Goal: Transaction & Acquisition: Subscribe to service/newsletter

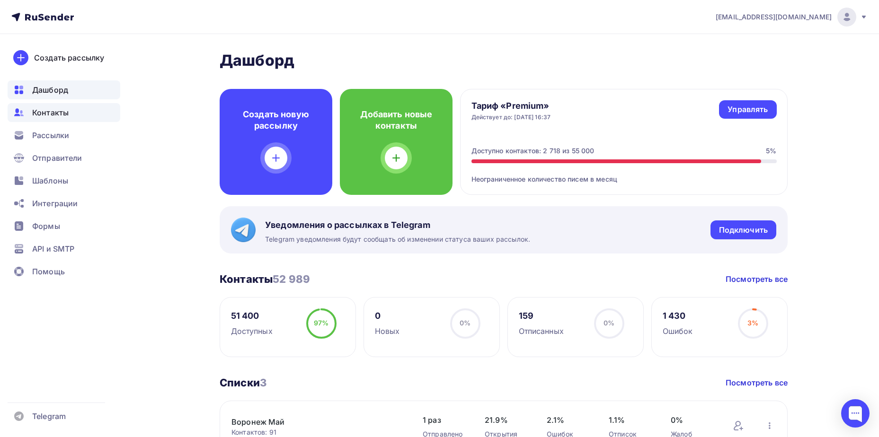
click at [63, 114] on span "Контакты" at bounding box center [50, 112] width 36 height 11
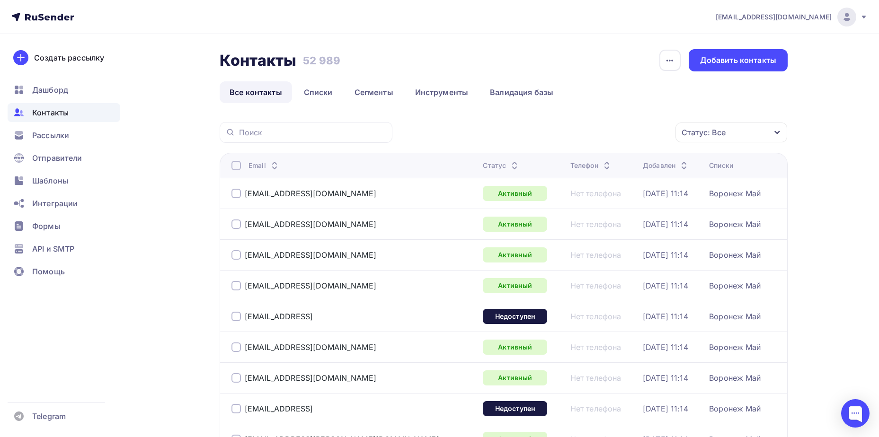
click at [687, 131] on div "Статус: Все" at bounding box center [703, 132] width 44 height 11
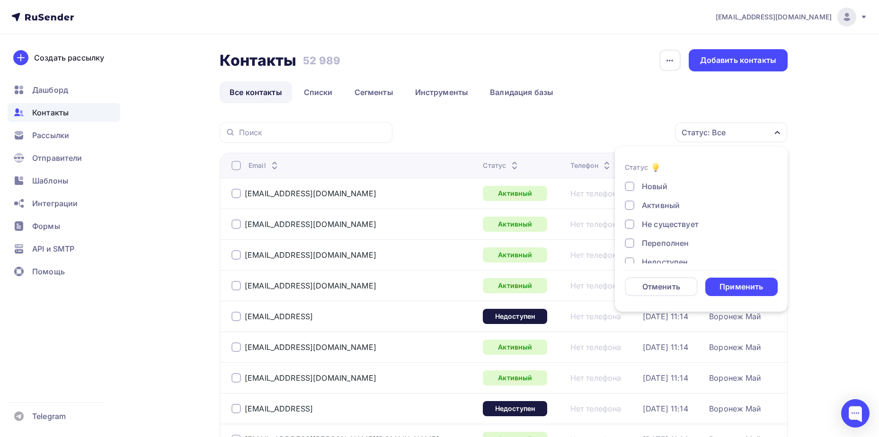
scroll to position [69, 0]
click at [659, 213] on div "Отписан" at bounding box center [658, 212] width 33 height 11
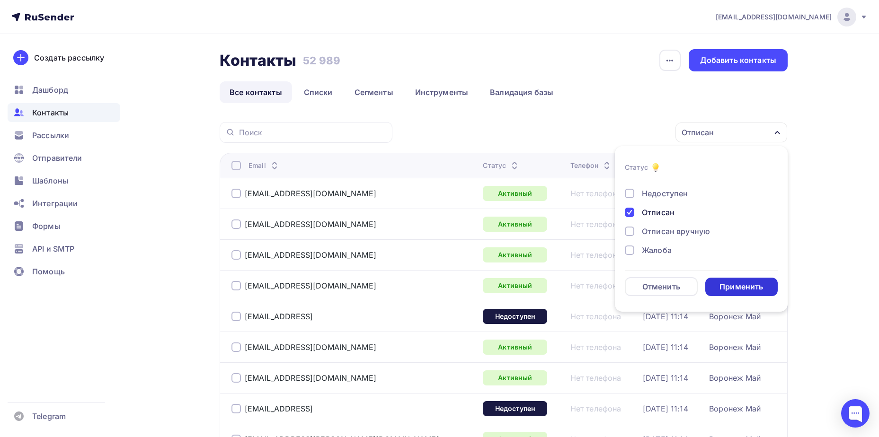
click at [725, 291] on div "Применить" at bounding box center [741, 287] width 44 height 11
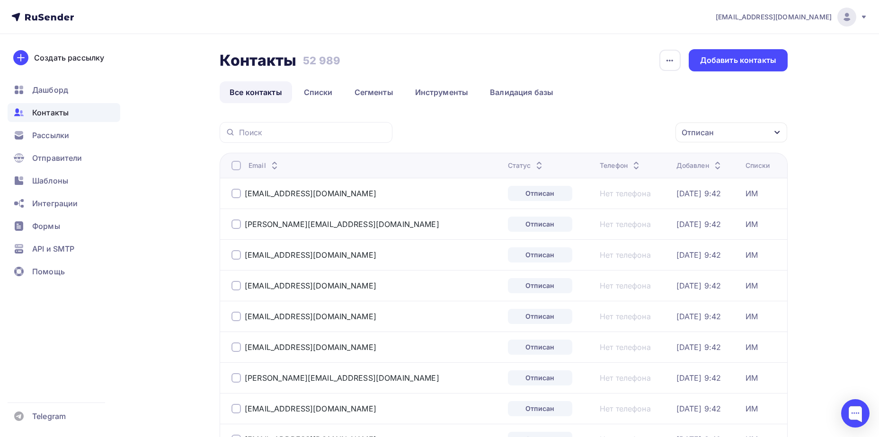
click at [237, 163] on div at bounding box center [235, 165] width 9 height 9
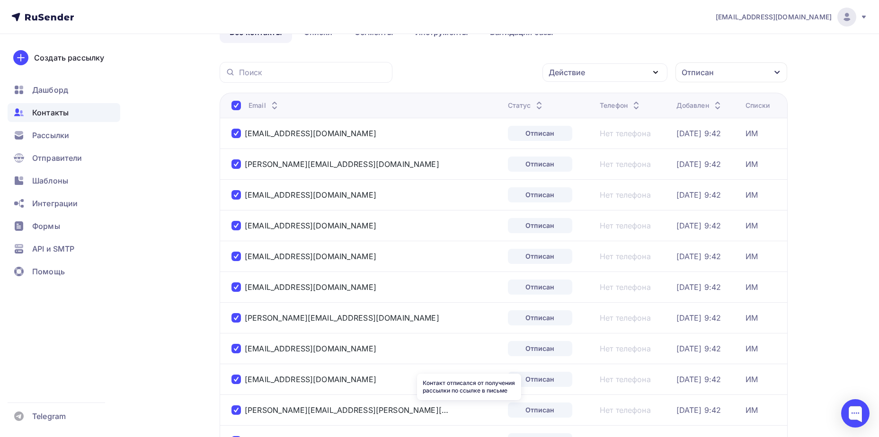
scroll to position [0, 0]
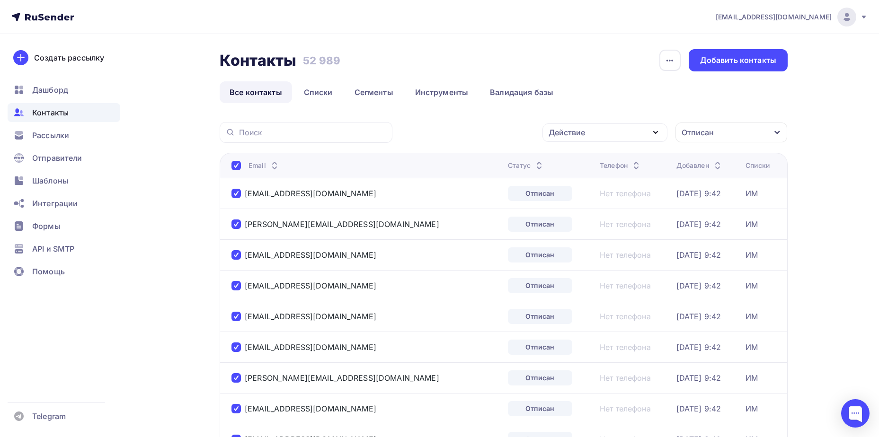
click at [566, 132] on div "Действие" at bounding box center [566, 132] width 36 height 11
click at [570, 200] on div "Удалить" at bounding box center [569, 198] width 31 height 11
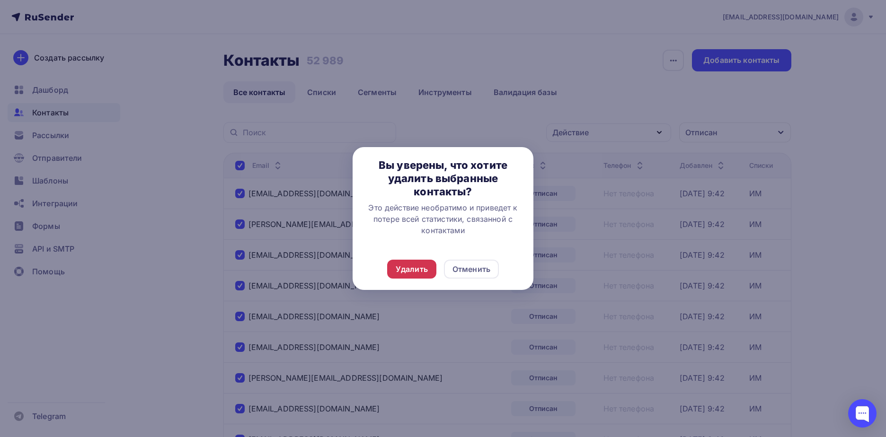
click at [403, 270] on div "Удалить" at bounding box center [412, 269] width 32 height 11
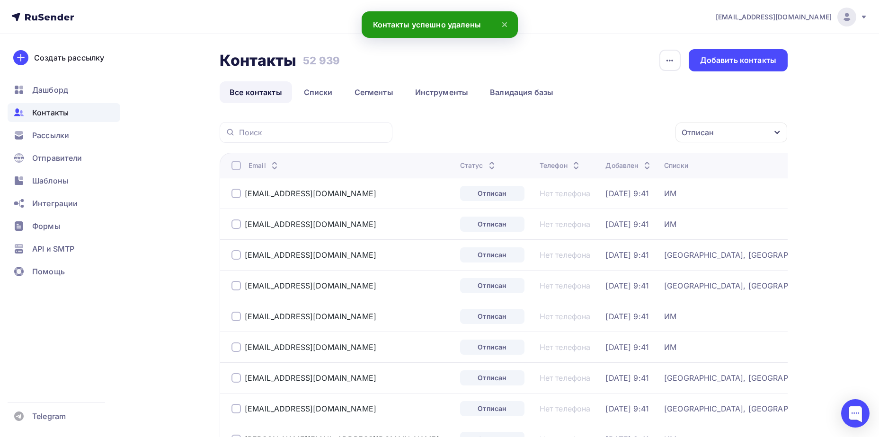
click at [236, 162] on div at bounding box center [235, 165] width 9 height 9
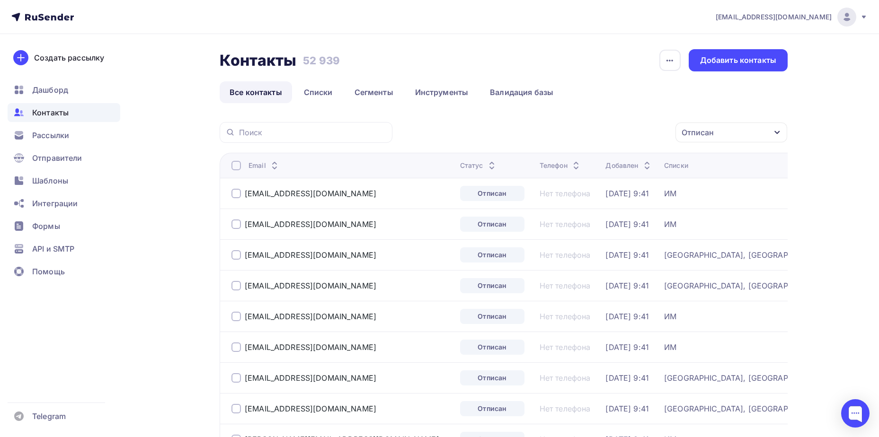
click at [235, 165] on div at bounding box center [235, 165] width 9 height 9
click at [600, 124] on div "Действие" at bounding box center [604, 133] width 125 height 18
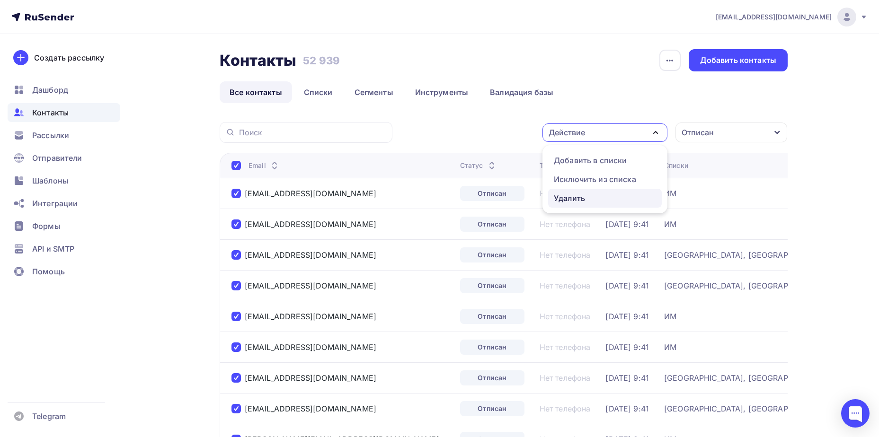
click at [584, 200] on div "Удалить" at bounding box center [569, 198] width 31 height 11
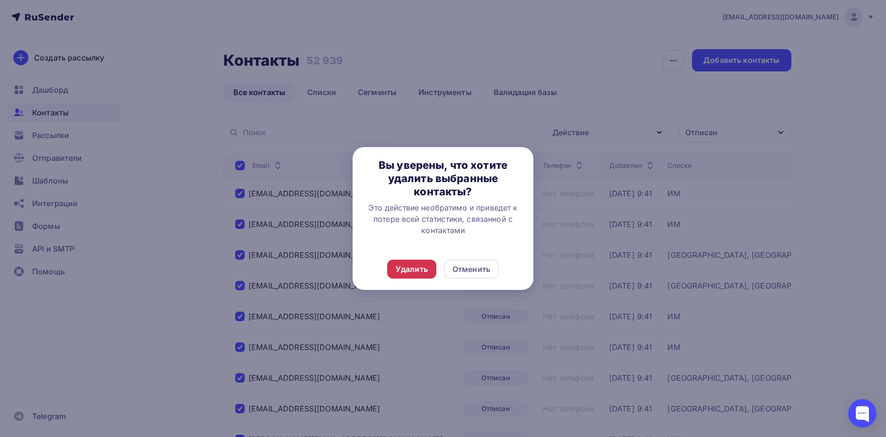
click at [415, 266] on div "Удалить" at bounding box center [412, 269] width 32 height 11
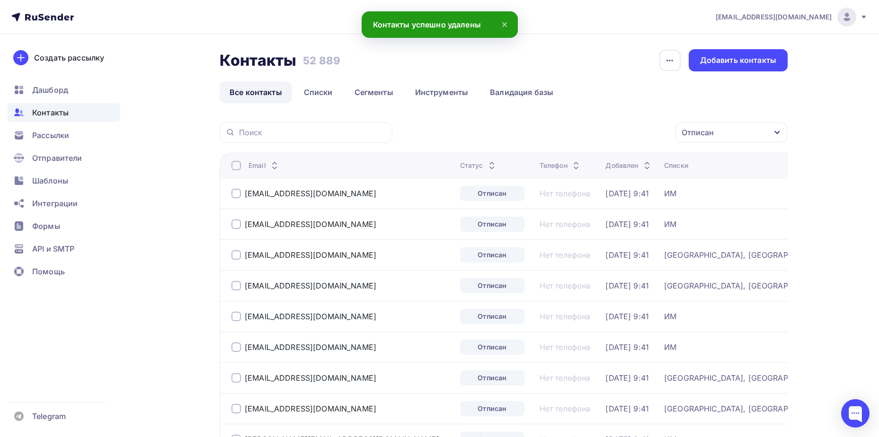
click at [233, 169] on div at bounding box center [235, 165] width 9 height 9
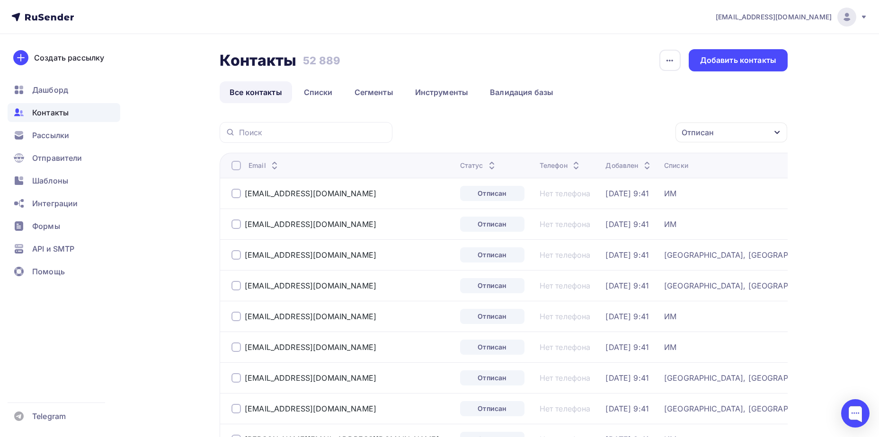
click at [231, 167] on div at bounding box center [235, 165] width 9 height 9
click at [608, 136] on div "Действие" at bounding box center [604, 133] width 125 height 18
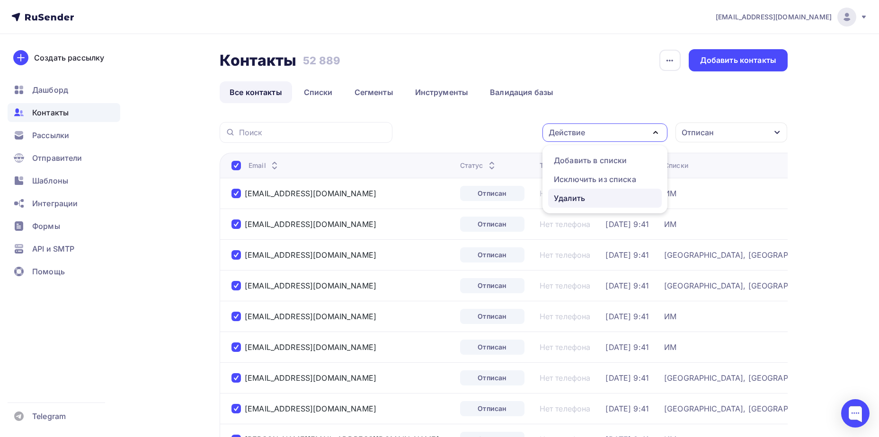
click at [584, 195] on div "Удалить" at bounding box center [569, 198] width 31 height 11
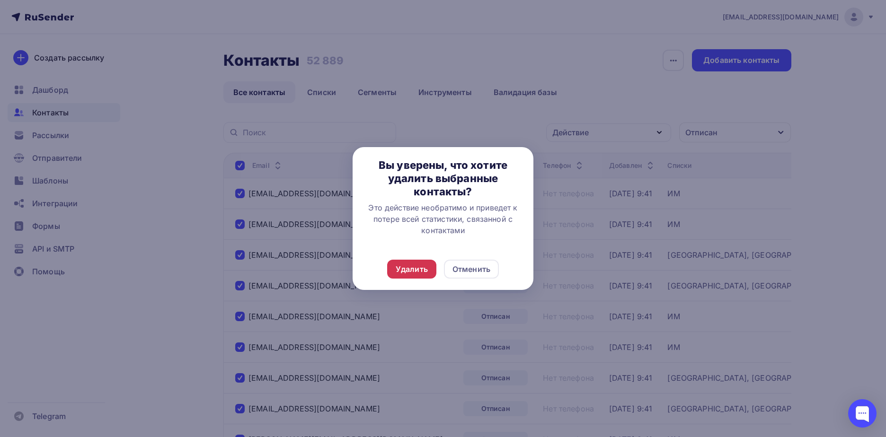
click at [416, 261] on div "Удалить" at bounding box center [411, 269] width 49 height 19
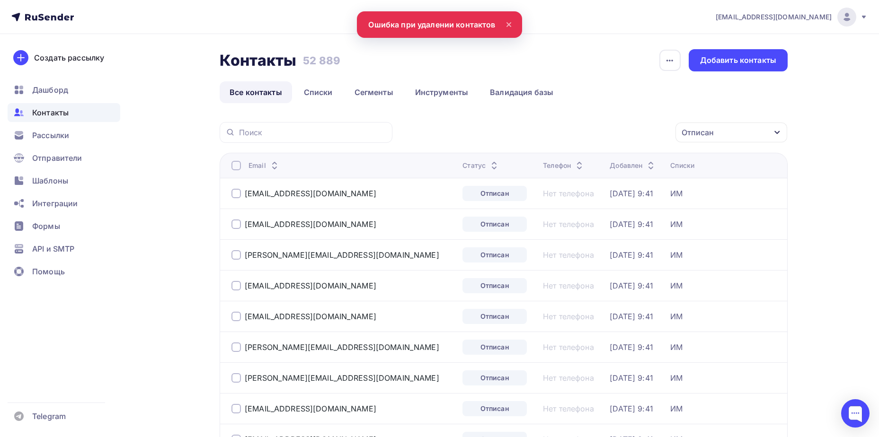
click at [232, 167] on div at bounding box center [235, 165] width 9 height 9
click at [237, 167] on div at bounding box center [235, 165] width 9 height 9
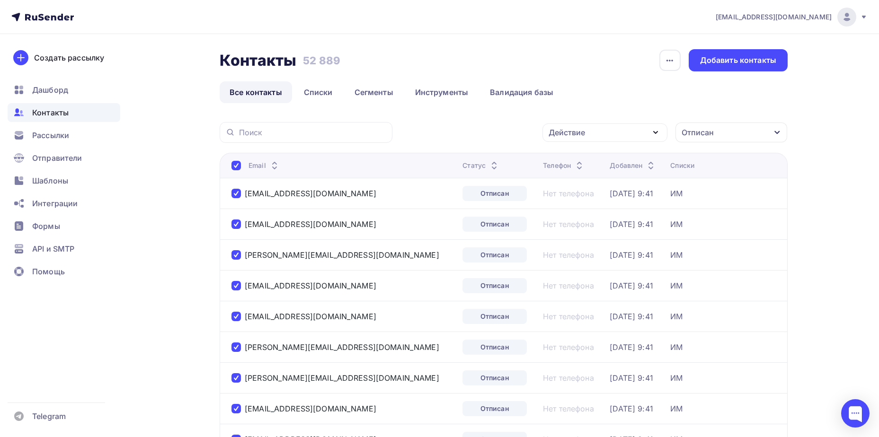
click at [557, 135] on div "Действие" at bounding box center [566, 132] width 36 height 11
click at [557, 197] on div "Удалить" at bounding box center [569, 198] width 31 height 11
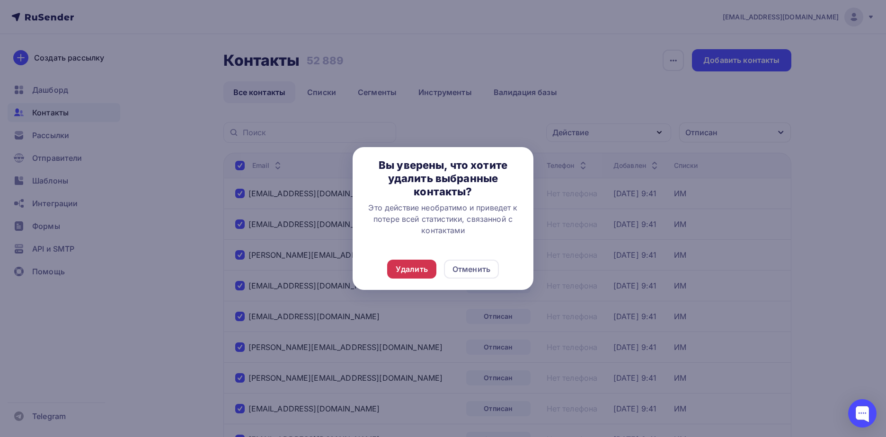
click at [419, 274] on div "Удалить" at bounding box center [412, 269] width 32 height 11
click at [413, 270] on div "Удалить" at bounding box center [412, 269] width 32 height 11
click at [417, 272] on div "Удалить" at bounding box center [412, 269] width 32 height 11
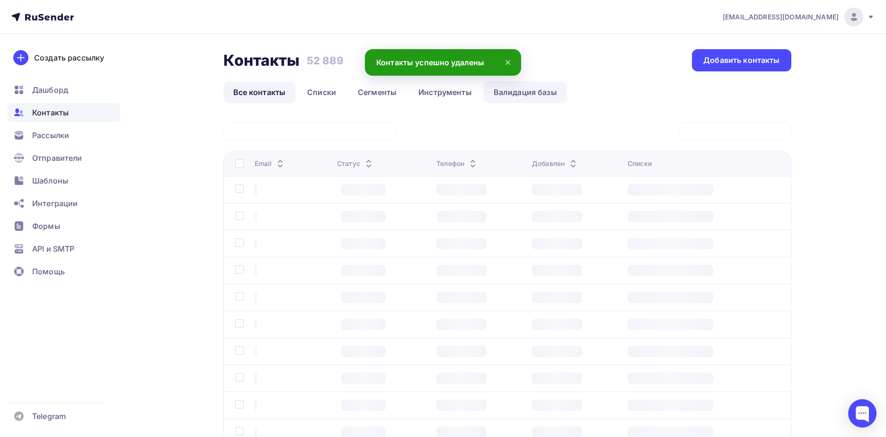
click at [504, 101] on div "marketing.ohbeautybar@gmail.com Аккаунт Тарифы Выйти Создать рассылку Дашборд К…" at bounding box center [443, 253] width 886 height 507
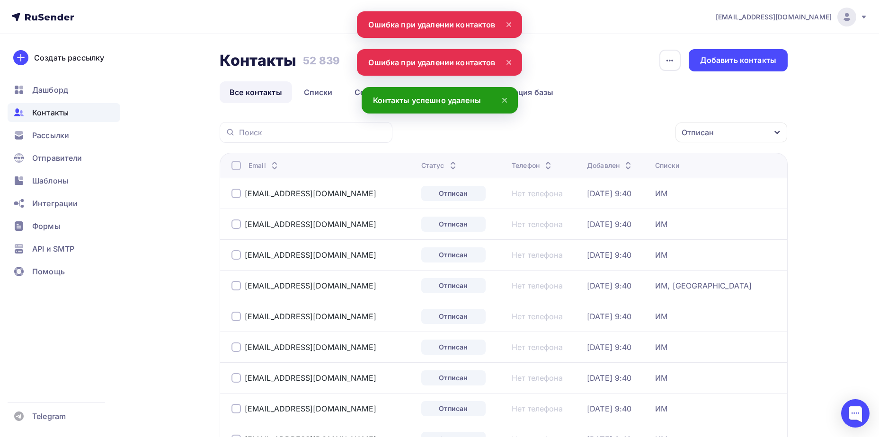
click at [507, 61] on icon at bounding box center [508, 62] width 11 height 11
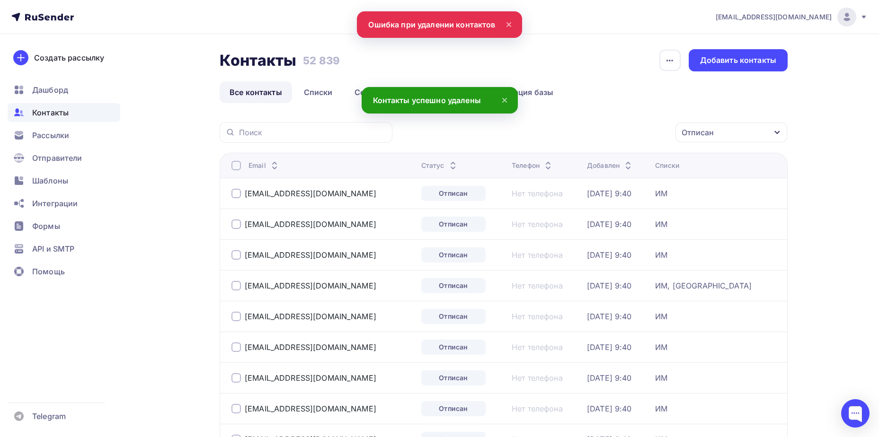
click at [508, 23] on icon at bounding box center [508, 24] width 11 height 11
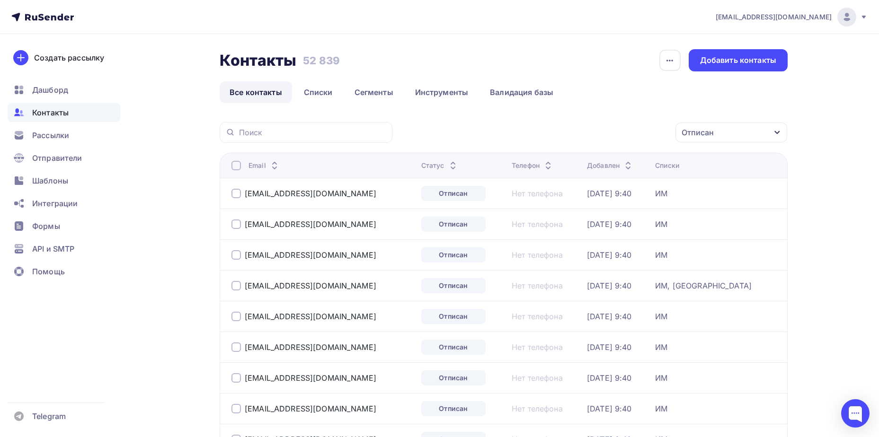
click at [239, 164] on div at bounding box center [235, 165] width 9 height 9
click at [234, 168] on div at bounding box center [235, 165] width 9 height 9
click at [560, 130] on div "Действие" at bounding box center [566, 132] width 36 height 11
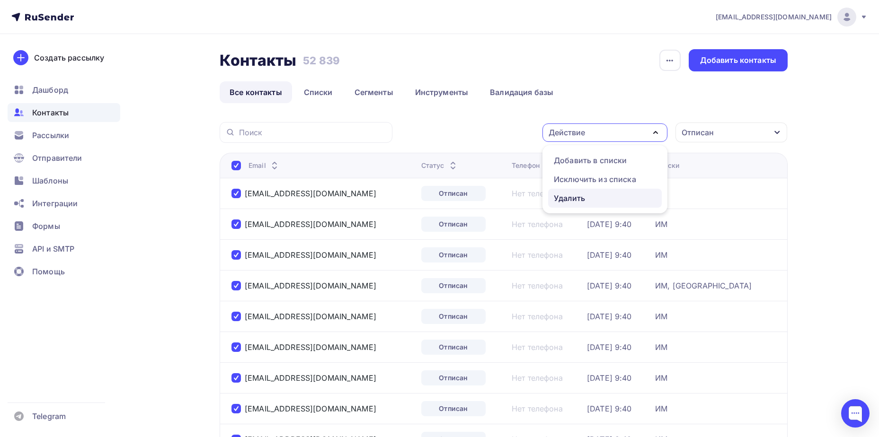
click at [568, 200] on div "Удалить" at bounding box center [569, 198] width 31 height 11
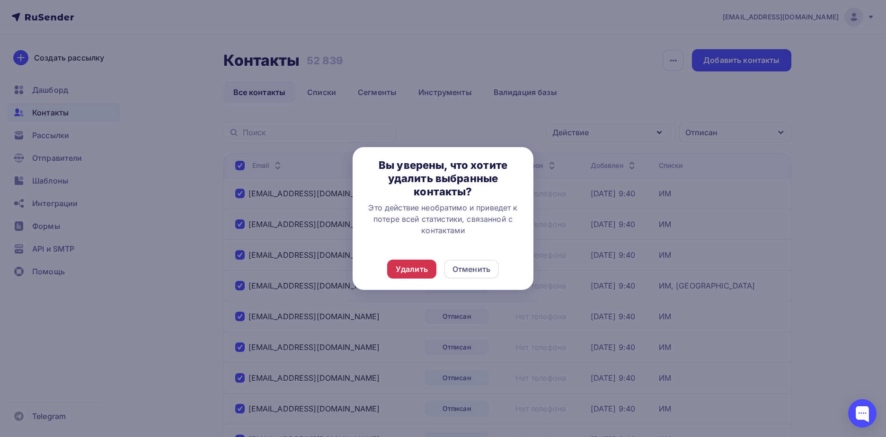
click at [427, 266] on div "Удалить" at bounding box center [411, 269] width 49 height 19
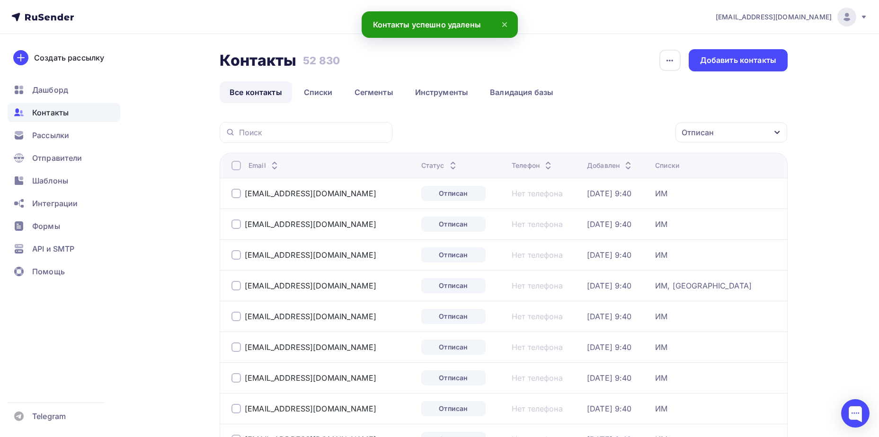
click at [232, 170] on div at bounding box center [235, 165] width 9 height 9
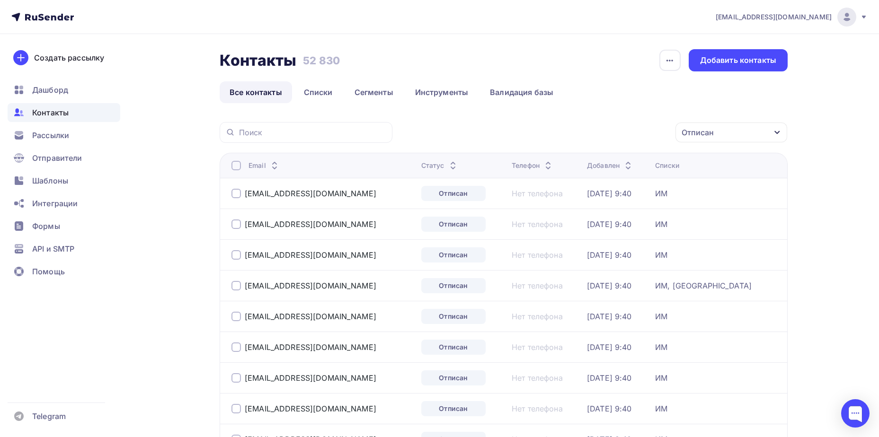
click at [235, 168] on div at bounding box center [235, 165] width 9 height 9
click at [553, 132] on div "Действие" at bounding box center [566, 132] width 36 height 11
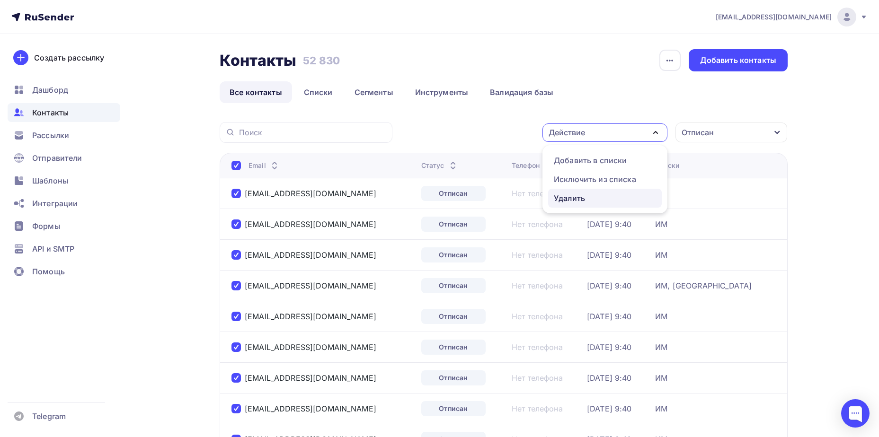
click at [562, 202] on div "Удалить" at bounding box center [569, 198] width 31 height 11
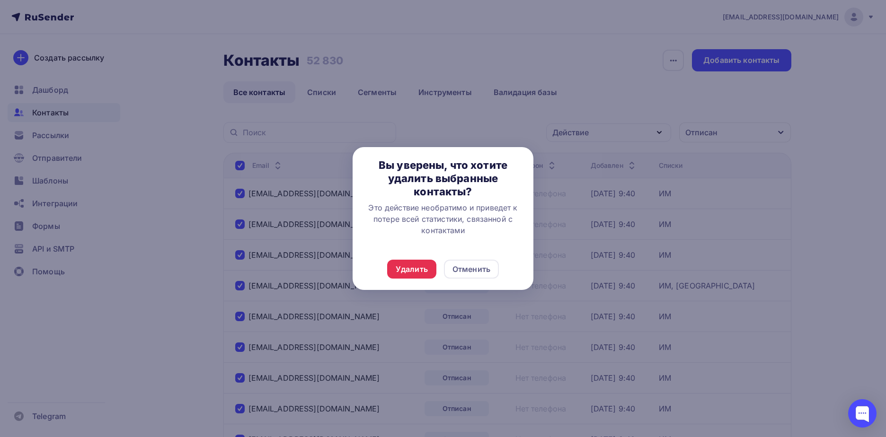
click at [410, 259] on div "Удалить Отменить" at bounding box center [443, 269] width 181 height 42
click at [409, 259] on div "Удалить Отменить" at bounding box center [443, 269] width 181 height 42
drag, startPoint x: 409, startPoint y: 259, endPoint x: 409, endPoint y: 269, distance: 9.5
click at [409, 269] on div "Удалить" at bounding box center [412, 269] width 32 height 11
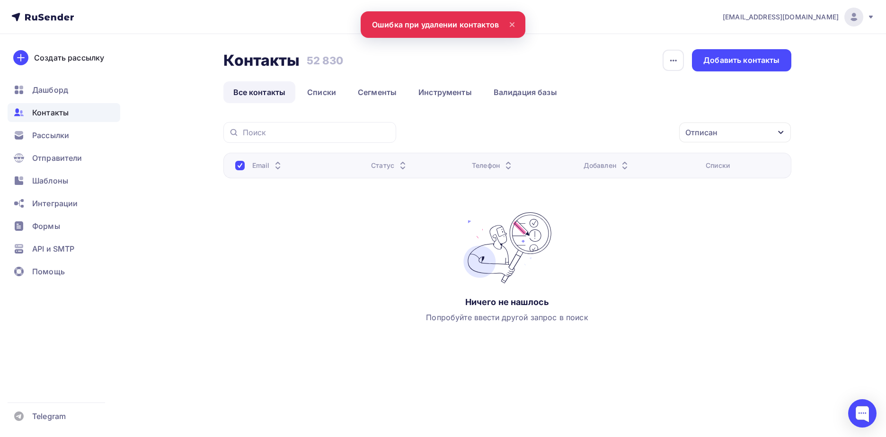
click at [693, 129] on div "Отписан" at bounding box center [701, 132] width 32 height 11
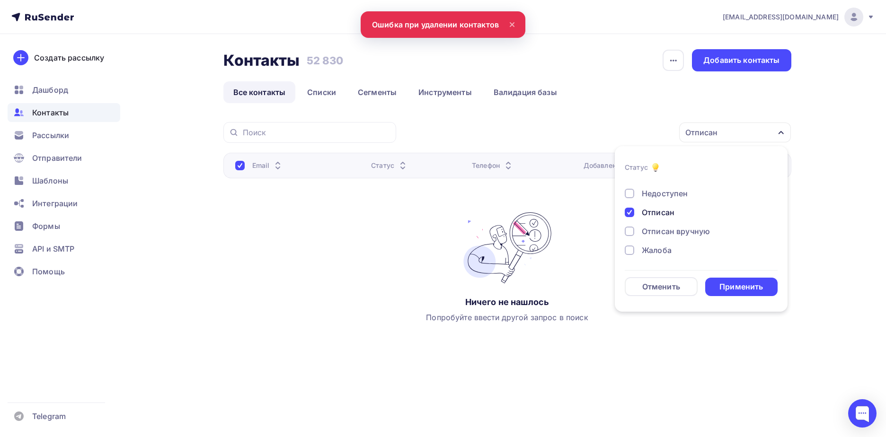
click at [647, 211] on div "Отписан" at bounding box center [658, 212] width 33 height 11
click at [646, 253] on div "Жалоба" at bounding box center [657, 250] width 30 height 11
click at [750, 293] on div "Применить" at bounding box center [741, 287] width 73 height 18
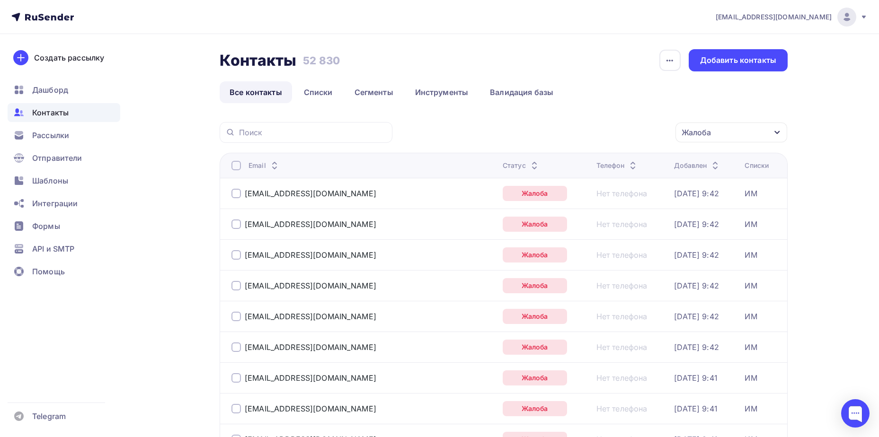
click at [233, 163] on div at bounding box center [235, 165] width 9 height 9
click at [237, 169] on div at bounding box center [235, 165] width 9 height 9
click at [561, 132] on div "Действие" at bounding box center [566, 132] width 36 height 11
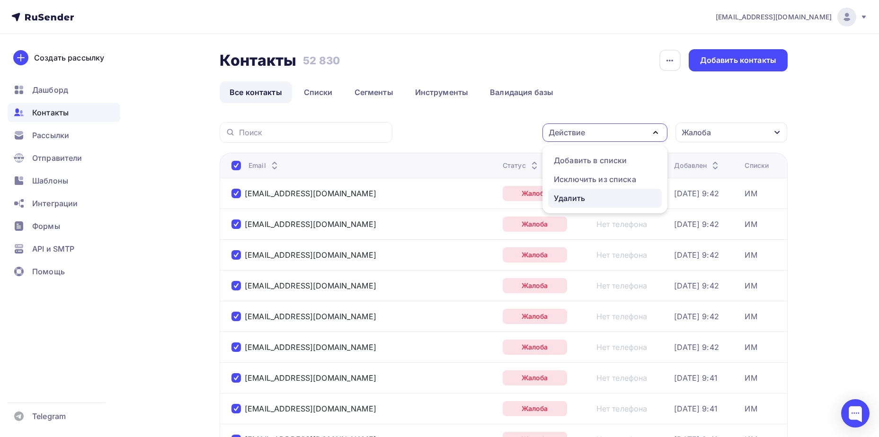
click at [564, 199] on div "Удалить" at bounding box center [569, 198] width 31 height 11
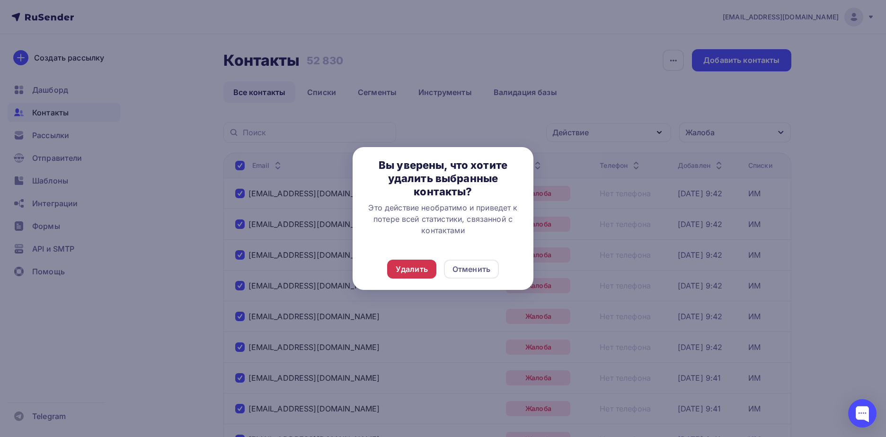
click at [408, 267] on div "Удалить" at bounding box center [412, 269] width 32 height 11
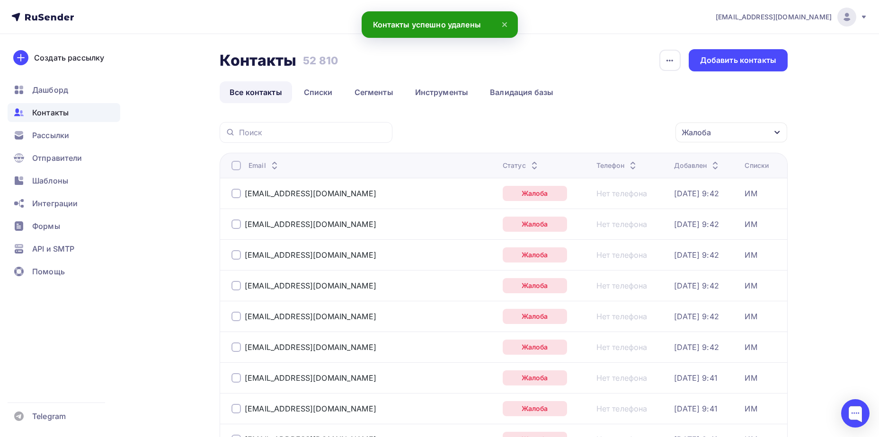
click at [507, 28] on icon at bounding box center [504, 24] width 11 height 11
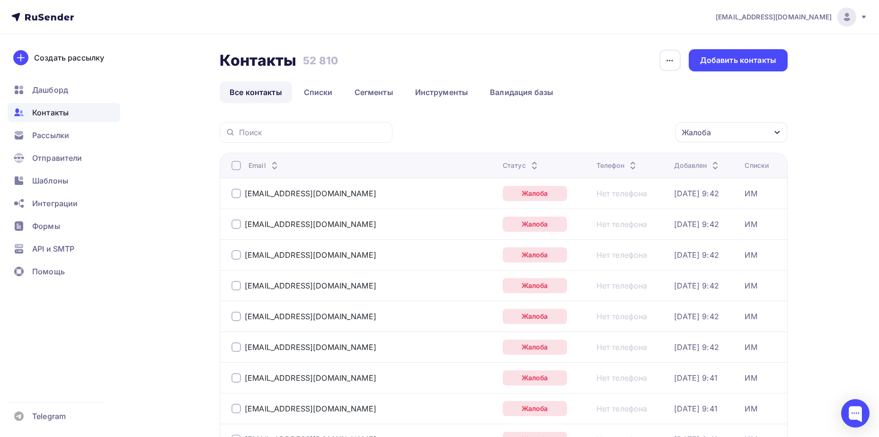
click at [862, 16] on icon at bounding box center [864, 17] width 4 height 3
click at [796, 61] on link "[DEMOGRAPHIC_DATA]" at bounding box center [782, 60] width 159 height 19
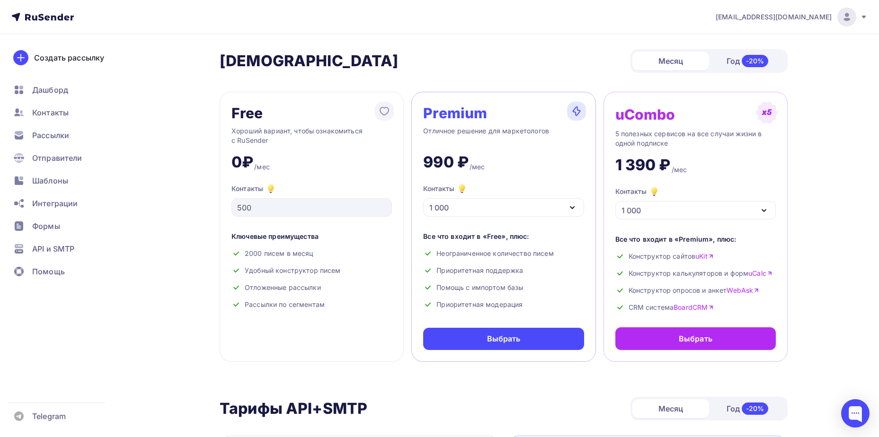
click at [486, 206] on div "1 000" at bounding box center [503, 207] width 160 height 18
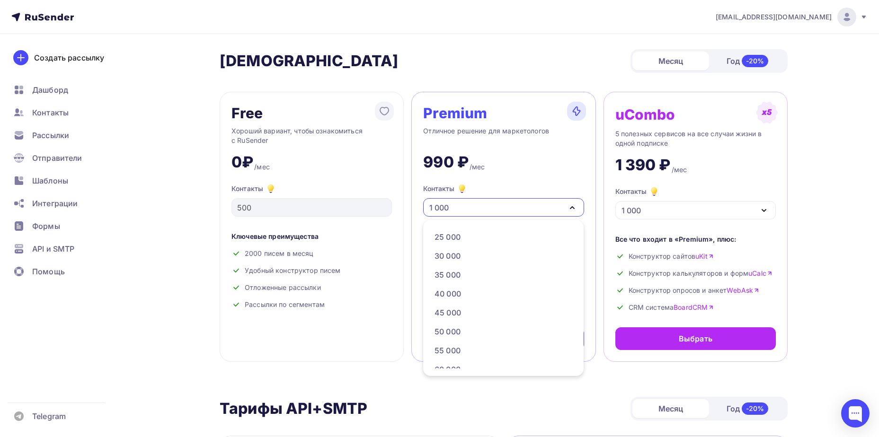
scroll to position [237, 0]
click at [462, 303] on div "55 000" at bounding box center [502, 303] width 137 height 11
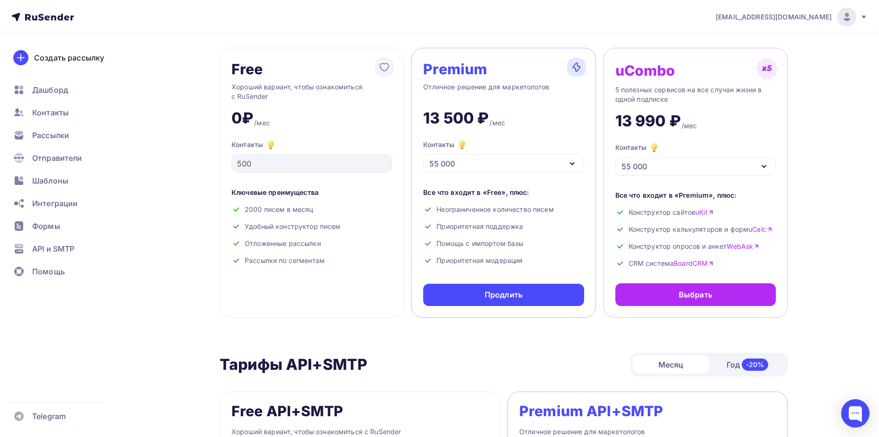
scroll to position [95, 0]
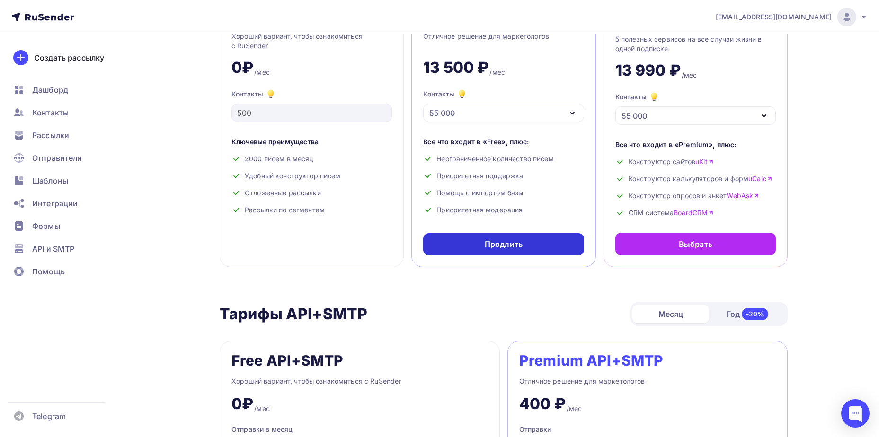
click at [483, 251] on div "Продлить" at bounding box center [503, 244] width 160 height 22
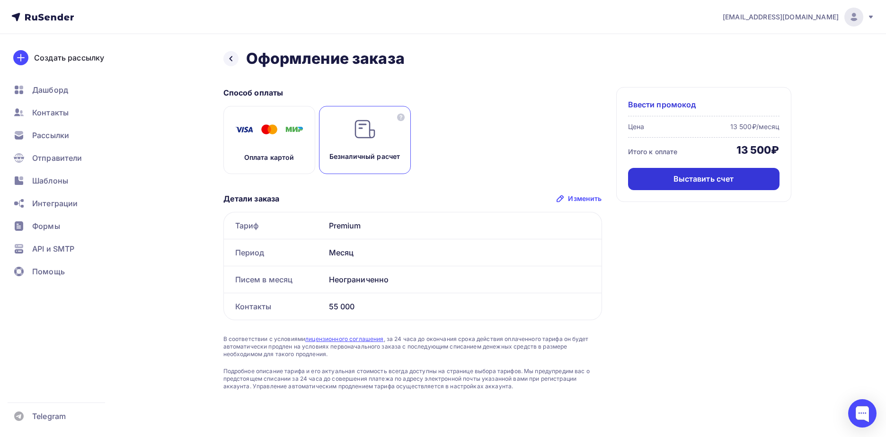
click at [658, 187] on div "Выставить счет" at bounding box center [703, 179] width 151 height 22
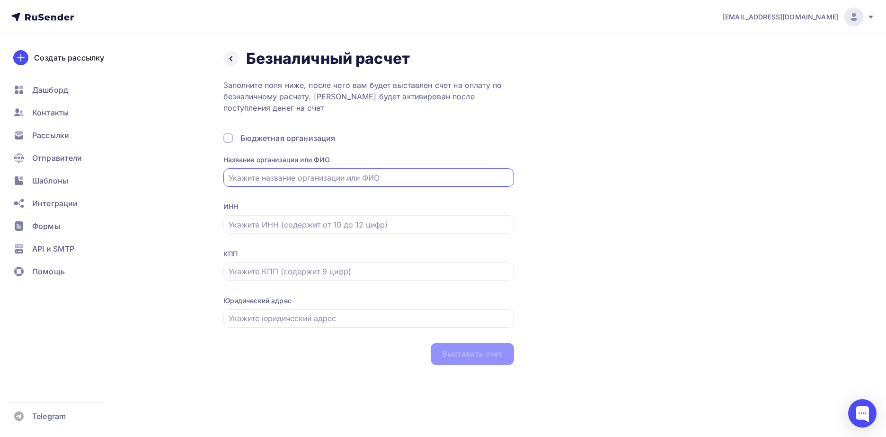
click at [328, 181] on input "text" at bounding box center [369, 177] width 280 height 11
type input "J"
type input "ООО "ОХ БЬЮТИБАР""
click at [320, 226] on input "text" at bounding box center [369, 224] width 280 height 11
click at [327, 222] on input "text" at bounding box center [369, 224] width 280 height 11
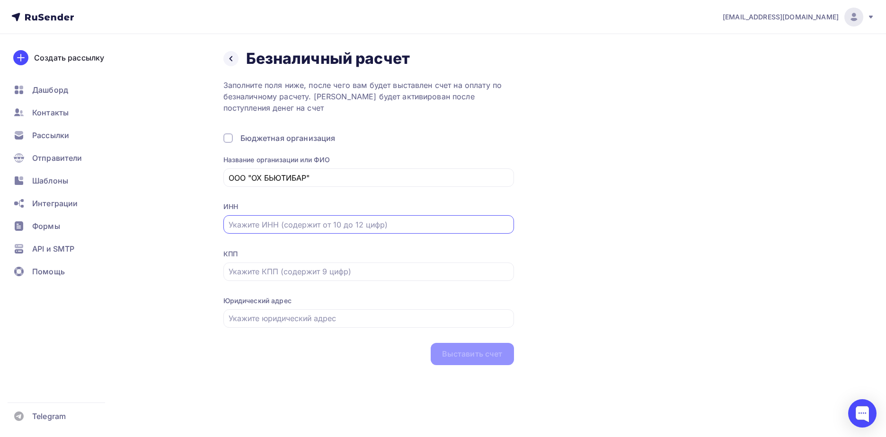
type input "7736323490"
click at [304, 274] on input "text" at bounding box center [369, 271] width 280 height 11
drag, startPoint x: 356, startPoint y: 281, endPoint x: 355, endPoint y: 268, distance: 12.9
click at [356, 281] on div "КПП" at bounding box center [368, 271] width 291 height 44
click at [355, 268] on input "text" at bounding box center [369, 271] width 280 height 11
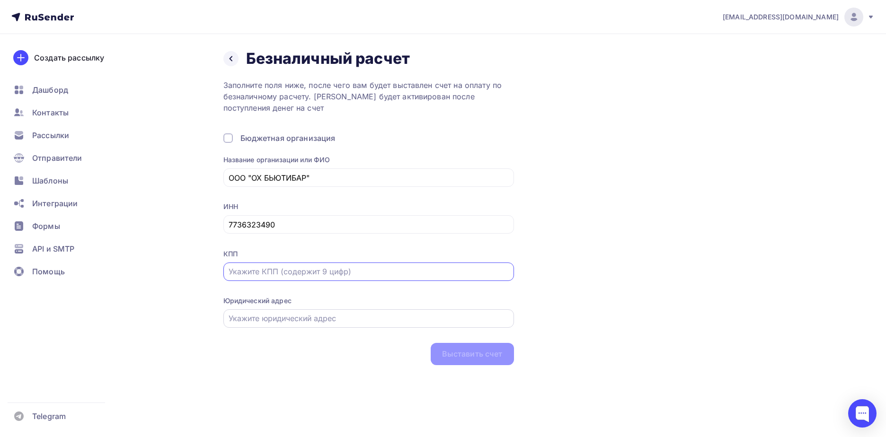
click at [325, 312] on div at bounding box center [368, 318] width 291 height 18
click at [324, 320] on input "text" at bounding box center [369, 318] width 280 height 11
type input "г. Москва, пр-т Вернадского 27, 296"
click at [299, 269] on input "text" at bounding box center [369, 271] width 280 height 11
type input "6"
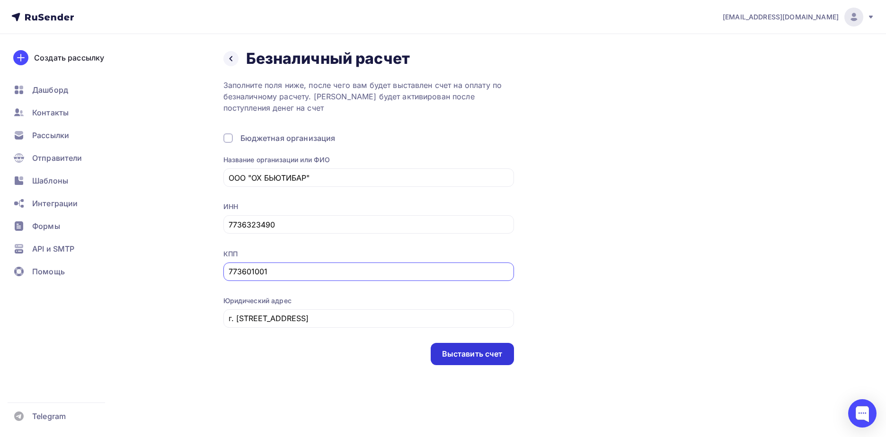
type input "773601001"
click at [454, 351] on div "Выставить счет" at bounding box center [472, 354] width 61 height 11
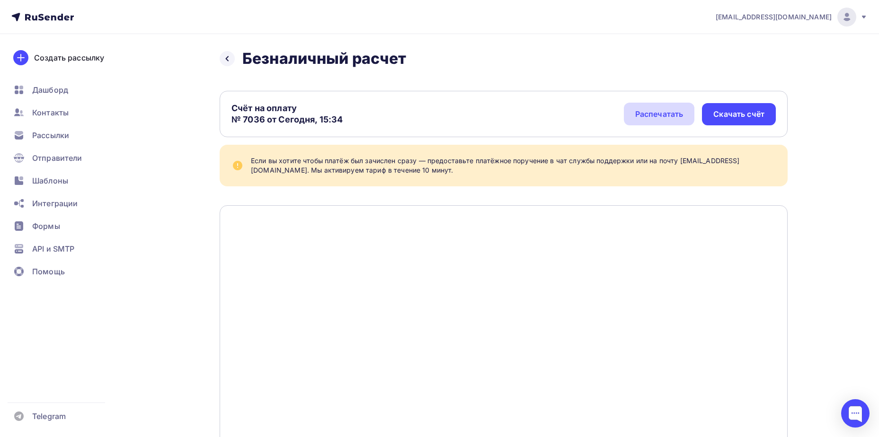
click at [674, 115] on div "Распечатать" at bounding box center [659, 113] width 48 height 11
click at [642, 113] on div "Распечатать" at bounding box center [659, 113] width 48 height 11
click at [745, 113] on div "Скачать счёт" at bounding box center [738, 114] width 51 height 11
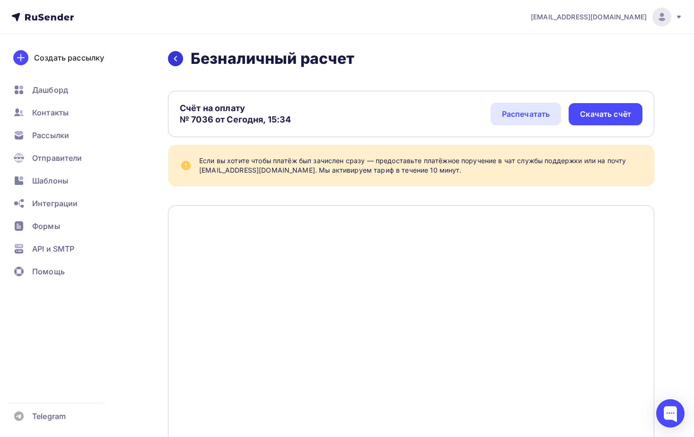
click at [170, 56] on div at bounding box center [175, 58] width 15 height 15
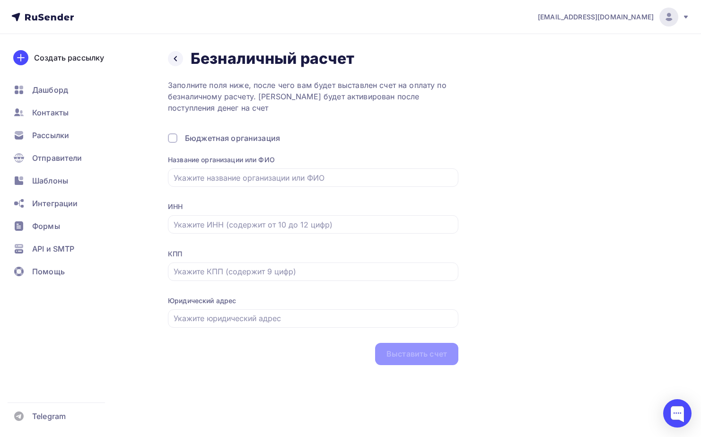
click at [672, 22] on img at bounding box center [668, 16] width 11 height 11
click at [628, 58] on link "[DEMOGRAPHIC_DATA]" at bounding box center [604, 60] width 159 height 19
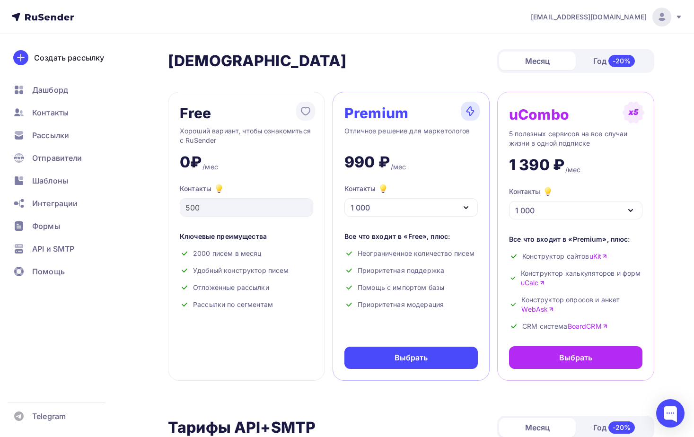
click at [654, 18] on div at bounding box center [662, 17] width 19 height 19
click at [624, 44] on link "Аккаунт" at bounding box center [597, 41] width 159 height 19
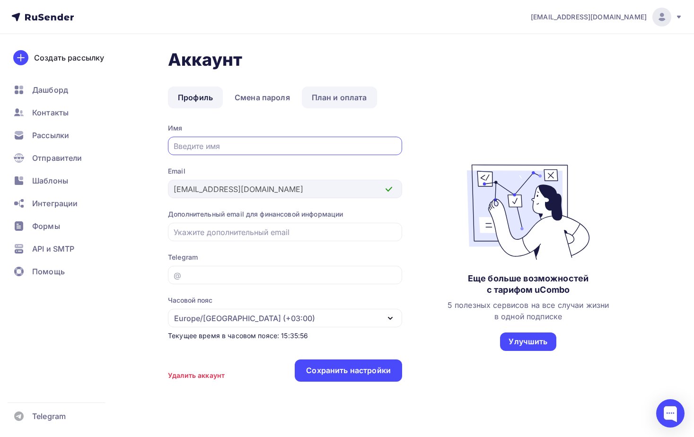
click at [336, 92] on link "План и оплата" at bounding box center [339, 98] width 75 height 22
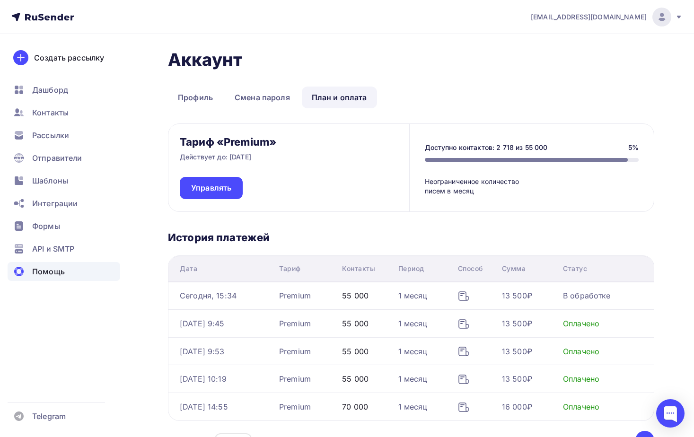
click at [53, 271] on span "Помощь" at bounding box center [48, 271] width 33 height 11
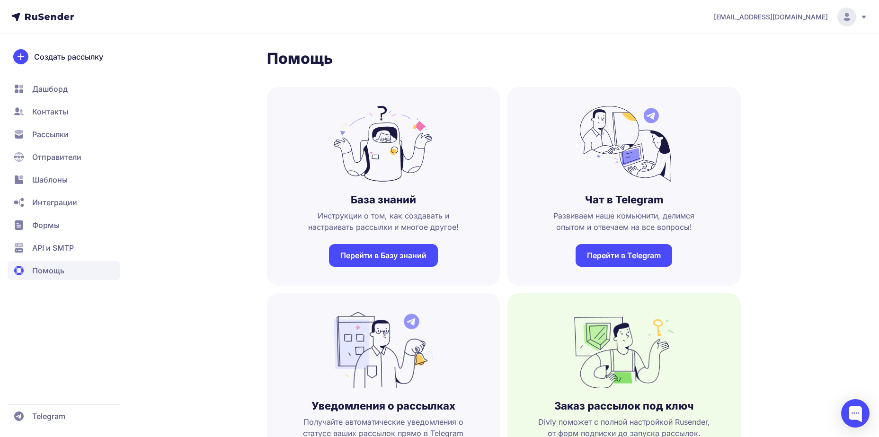
click at [37, 130] on span "Рассылки" at bounding box center [50, 134] width 36 height 11
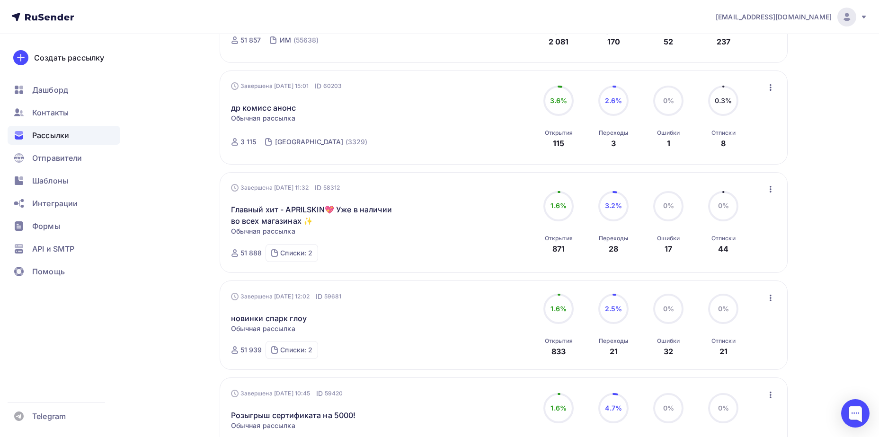
scroll to position [85, 0]
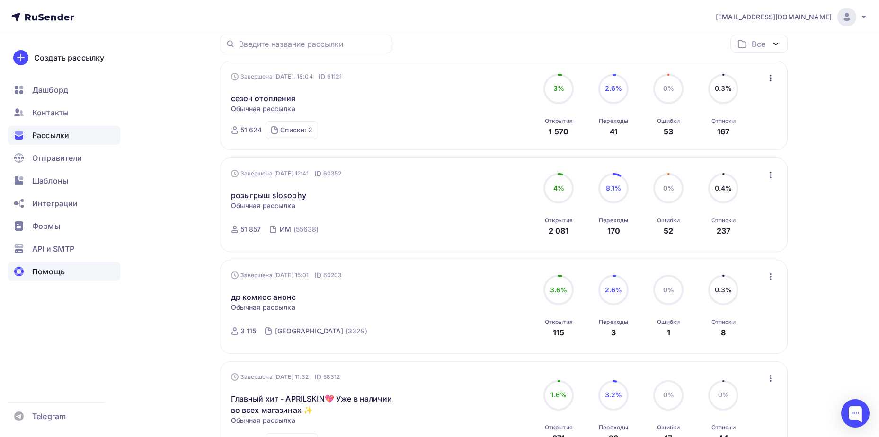
click at [67, 278] on div "Помощь" at bounding box center [64, 271] width 113 height 19
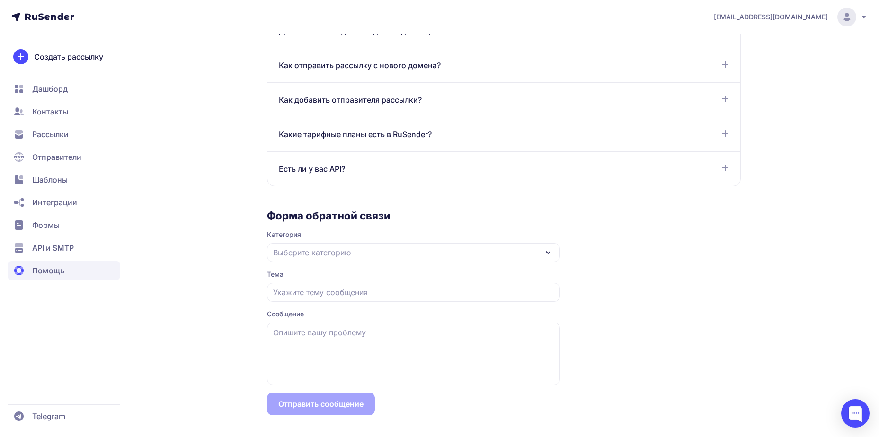
scroll to position [738, 0]
click at [849, 425] on div at bounding box center [855, 413] width 28 height 28
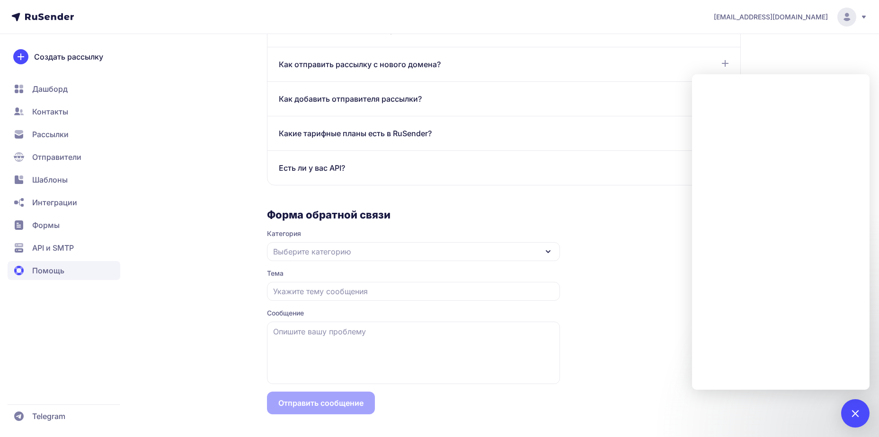
click at [60, 177] on span "Шаблоны" at bounding box center [49, 179] width 35 height 11
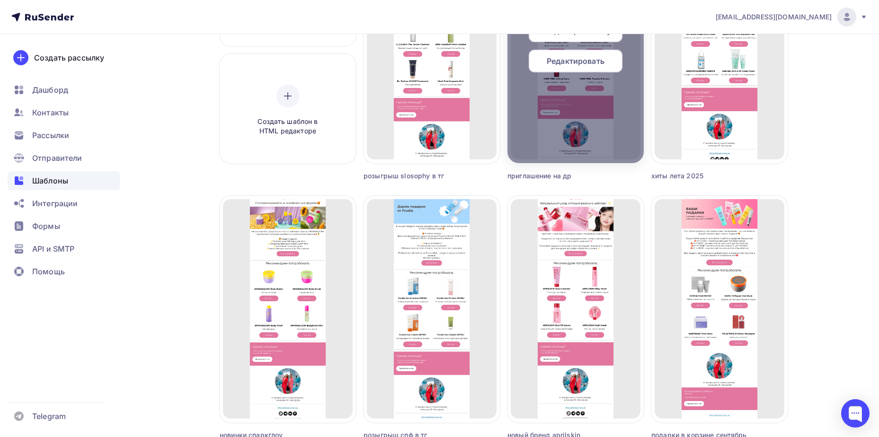
scroll to position [284, 0]
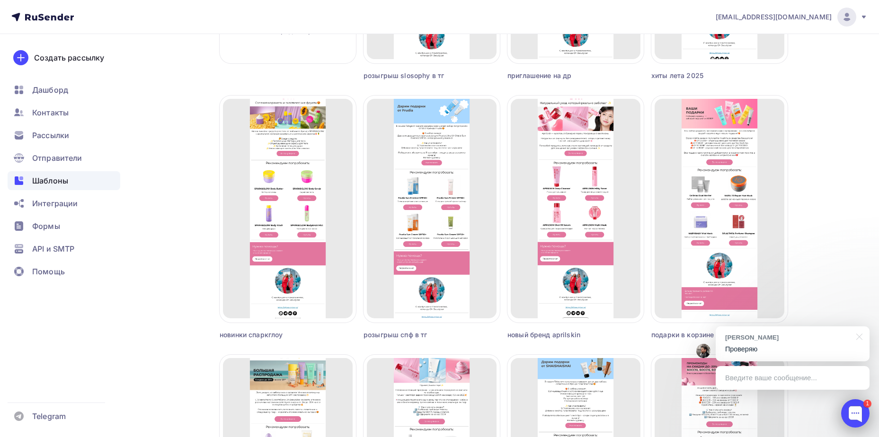
click at [857, 412] on div at bounding box center [855, 413] width 28 height 28
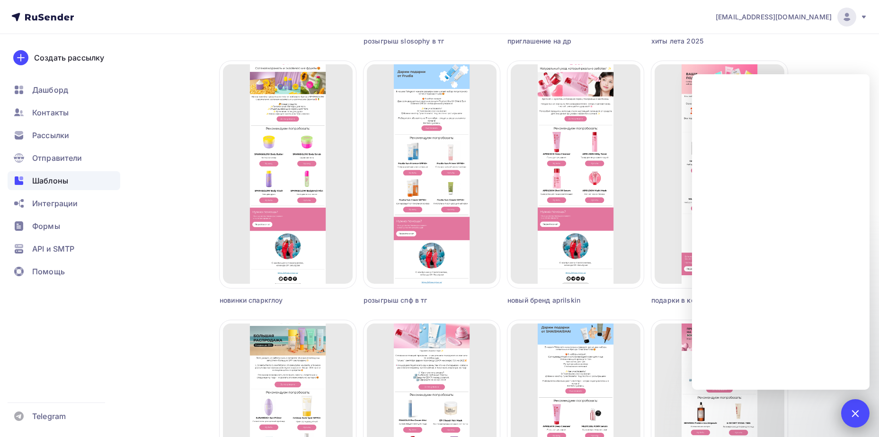
scroll to position [331, 0]
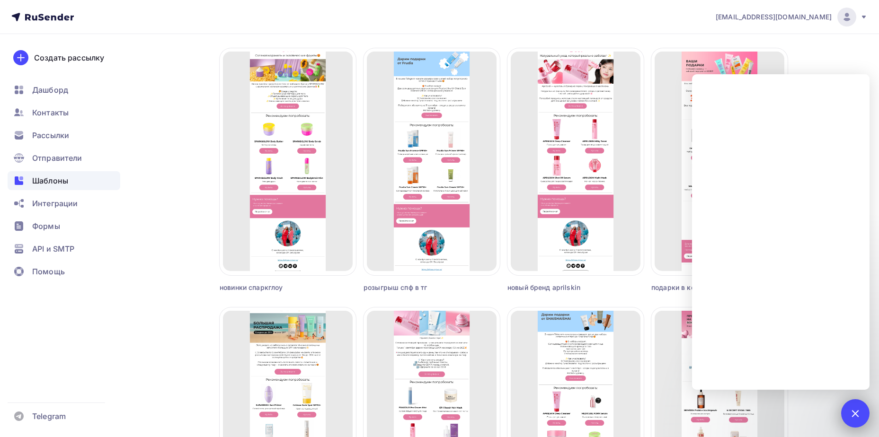
click at [859, 416] on div "1" at bounding box center [855, 413] width 28 height 28
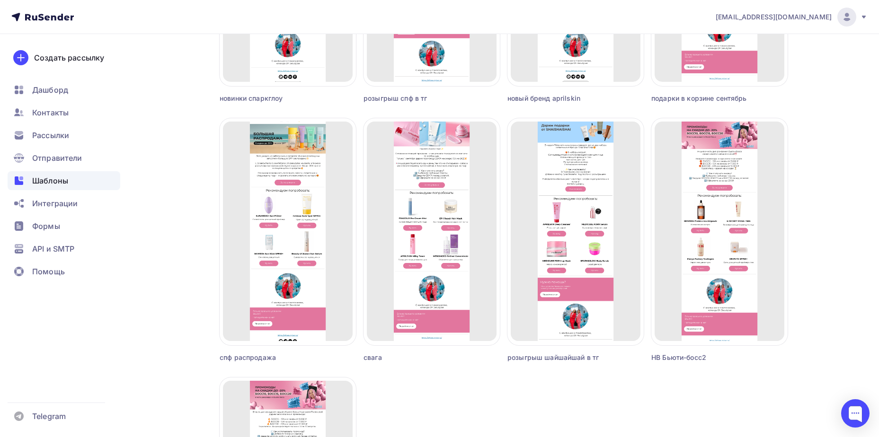
scroll to position [473, 0]
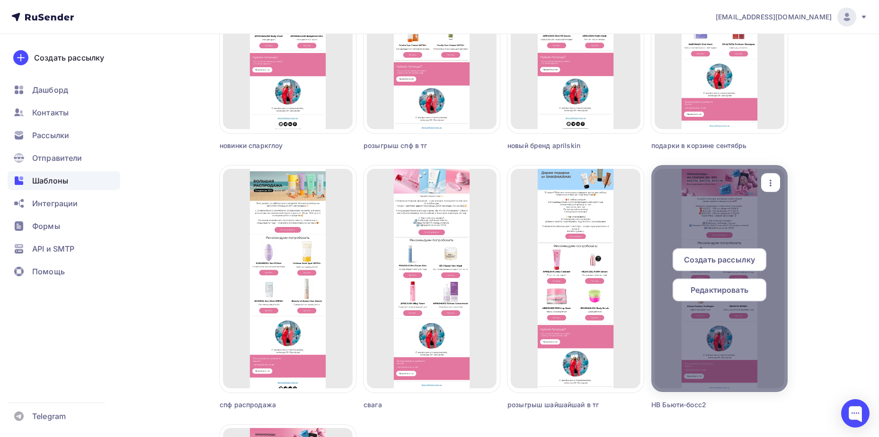
click at [772, 178] on icon "button" at bounding box center [770, 182] width 11 height 11
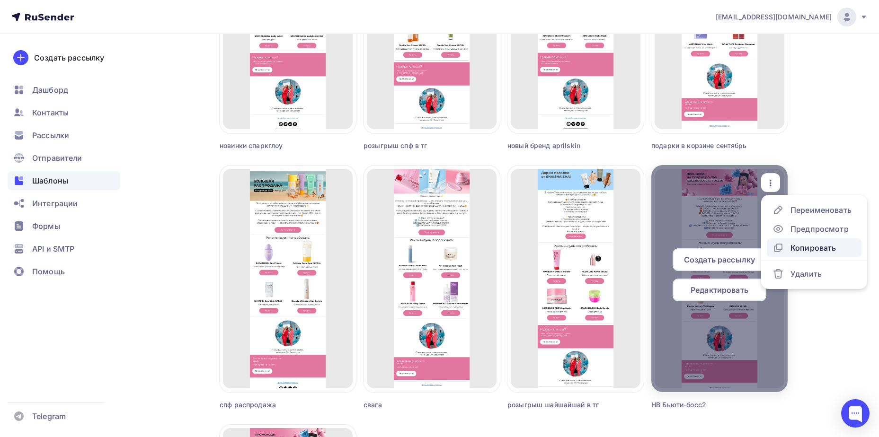
click at [803, 245] on div "Копировать" at bounding box center [812, 247] width 45 height 11
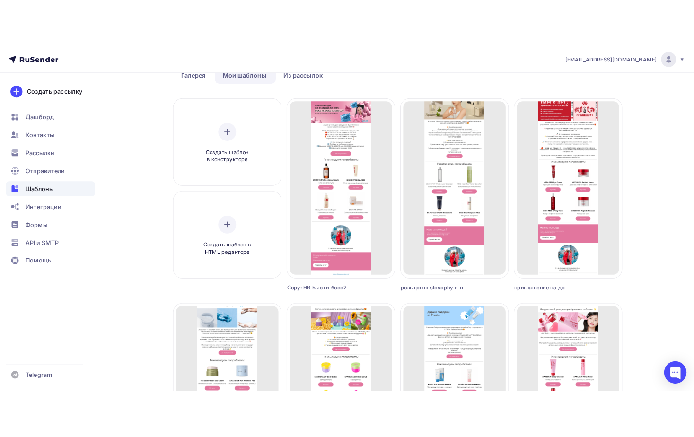
scroll to position [0, 0]
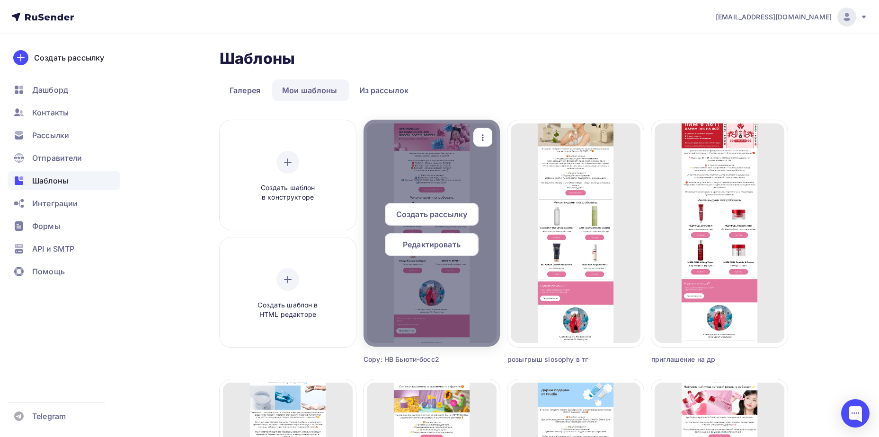
click at [478, 141] on icon "button" at bounding box center [482, 137] width 11 height 11
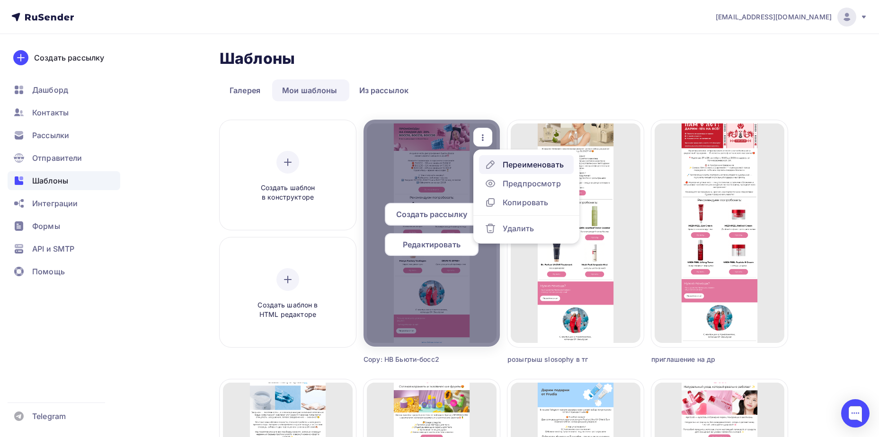
click at [494, 165] on icon at bounding box center [490, 164] width 11 height 11
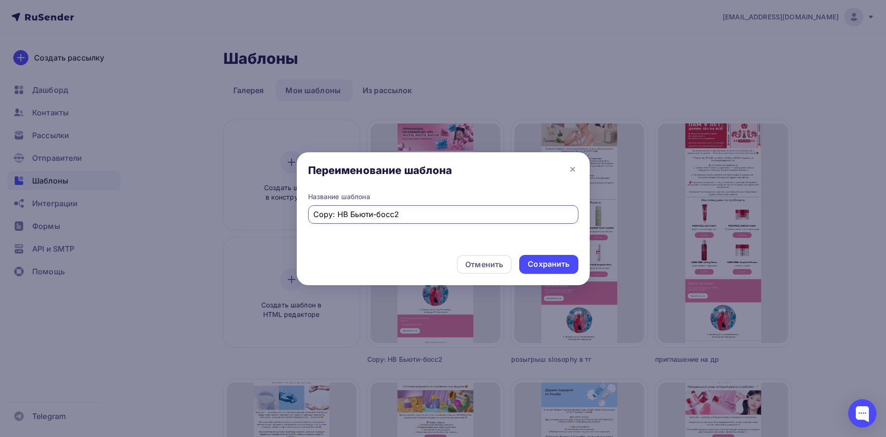
drag, startPoint x: 404, startPoint y: 214, endPoint x: 301, endPoint y: 215, distance: 102.2
click at [301, 215] on div "Название шаблона Copy: HB Бьюти-босс2" at bounding box center [443, 219] width 293 height 55
type input "промокоды октябрь"
click at [562, 259] on div "Сохранить" at bounding box center [549, 264] width 42 height 11
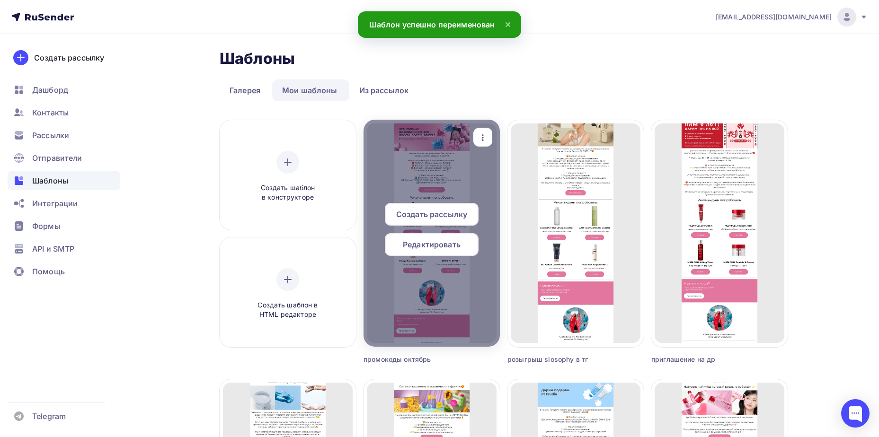
click at [432, 244] on span "Редактировать" at bounding box center [432, 244] width 58 height 11
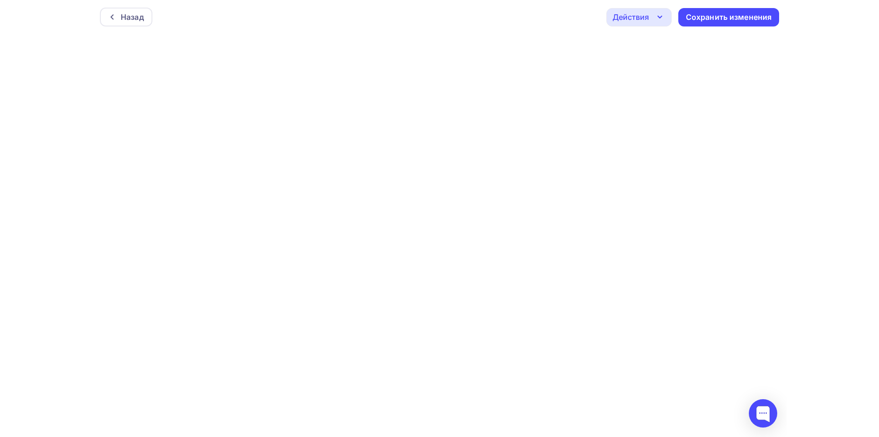
scroll to position [2, 0]
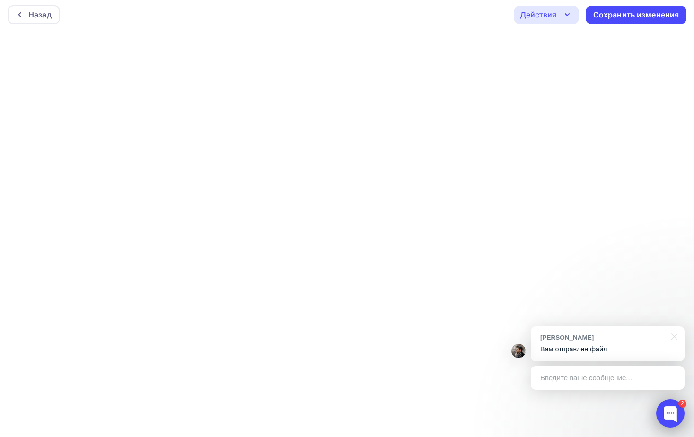
click at [673, 411] on div at bounding box center [670, 413] width 28 height 28
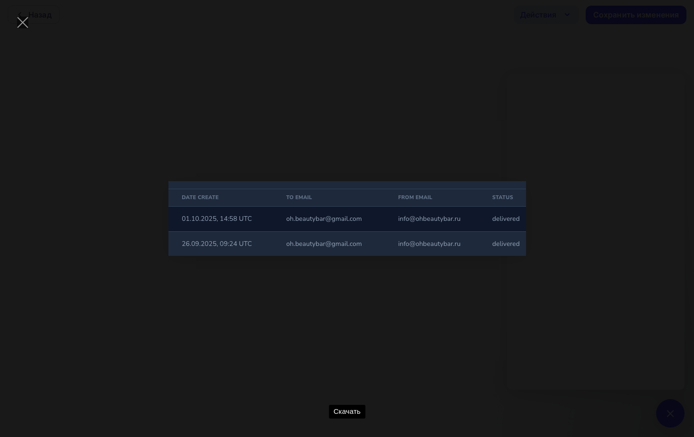
click at [605, 314] on div "Скачать" at bounding box center [347, 218] width 666 height 409
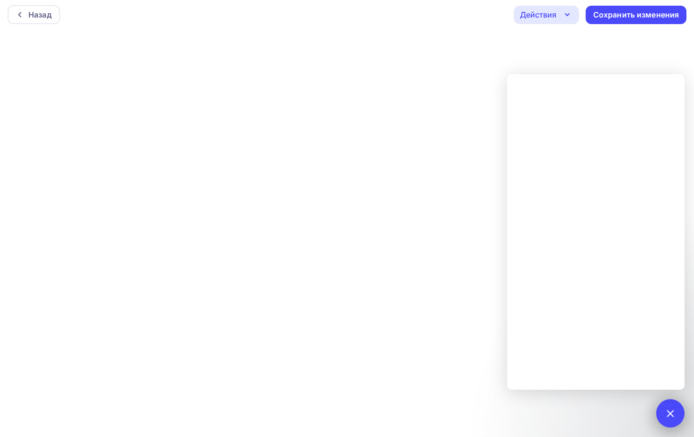
click at [667, 423] on div "2" at bounding box center [670, 413] width 28 height 28
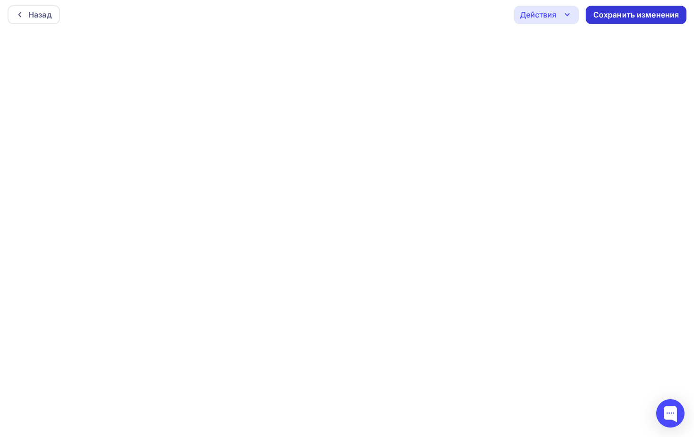
click at [617, 15] on div "Сохранить изменения" at bounding box center [636, 14] width 86 height 11
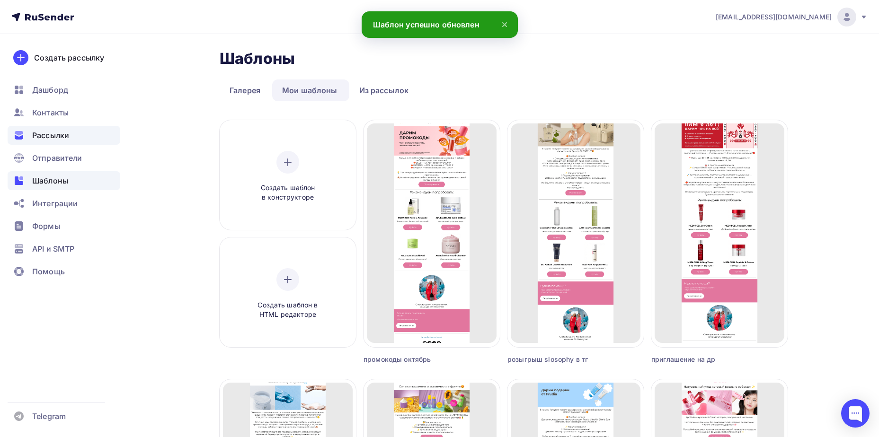
click at [91, 136] on div "Рассылки" at bounding box center [64, 135] width 113 height 19
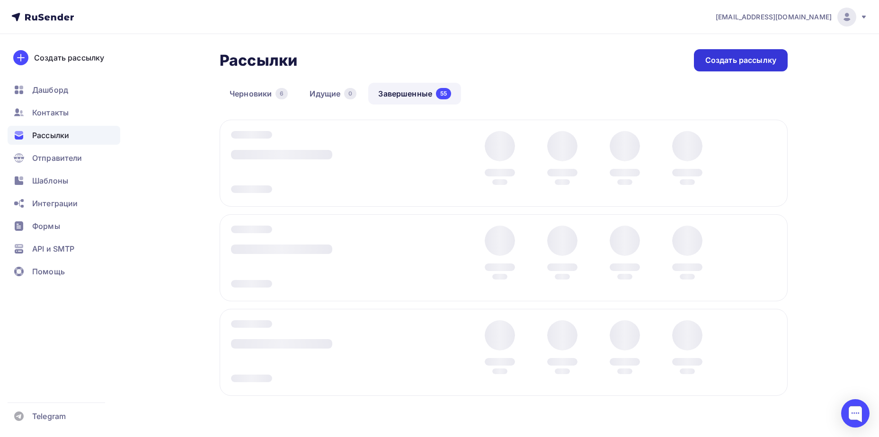
click at [708, 61] on div "Создать рассылку" at bounding box center [740, 60] width 71 height 11
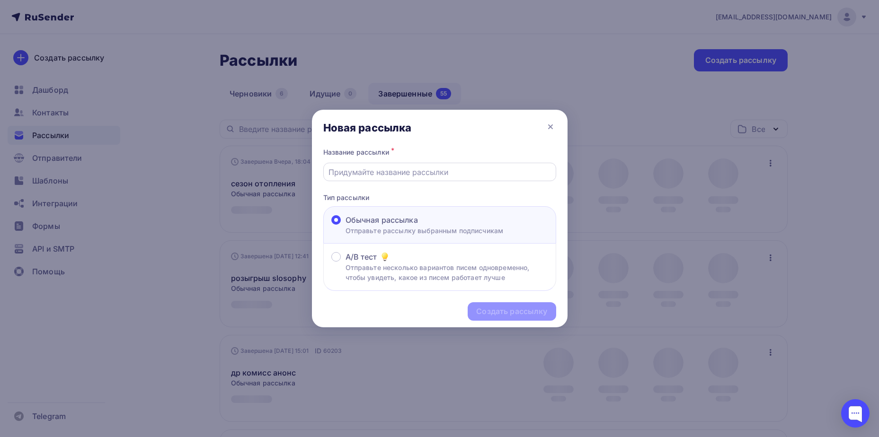
click at [446, 176] on input "text" at bounding box center [439, 172] width 222 height 11
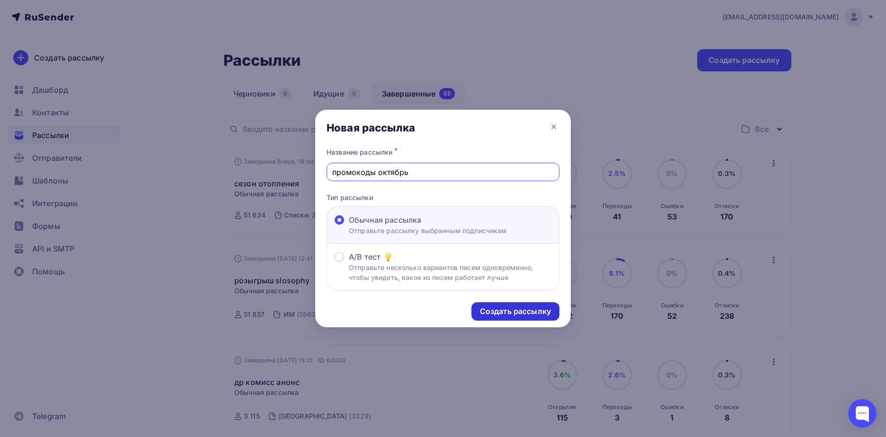
type input "промокоды октябрь"
click at [518, 309] on div "Создать рассылку" at bounding box center [515, 311] width 71 height 11
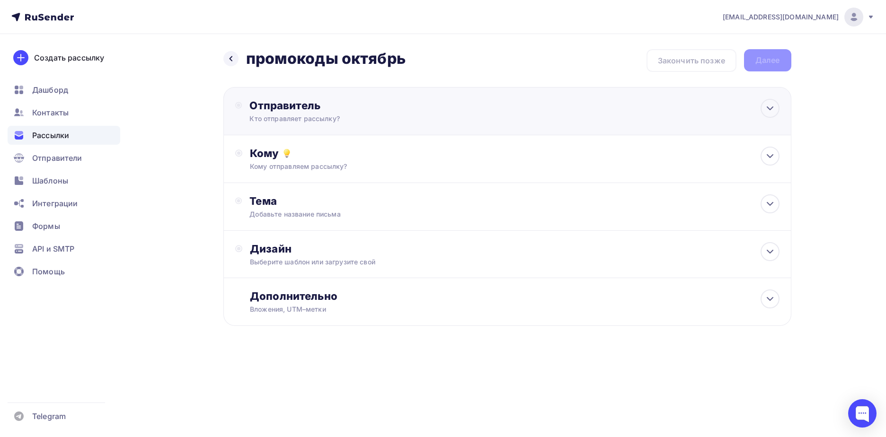
click at [401, 134] on div "Отправитель Кто отправляет рассылку? Email * [EMAIL_ADDRESS][DOMAIN_NAME] [EMAI…" at bounding box center [507, 111] width 568 height 48
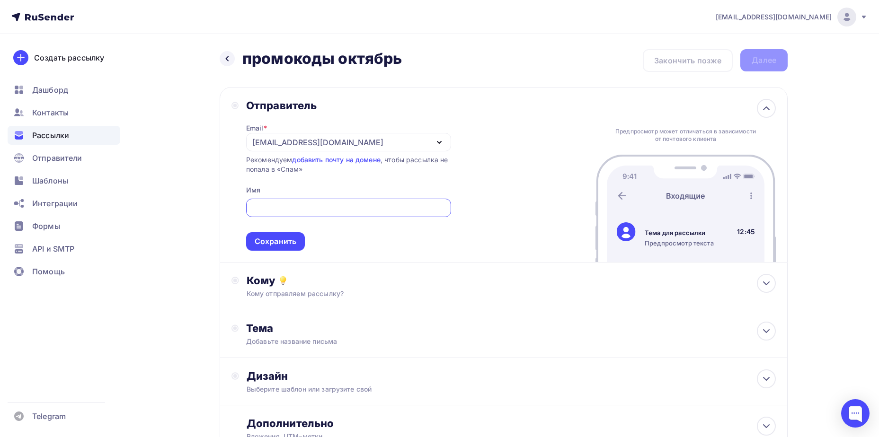
click at [365, 143] on div "[EMAIL_ADDRESS][DOMAIN_NAME]" at bounding box center [317, 142] width 131 height 11
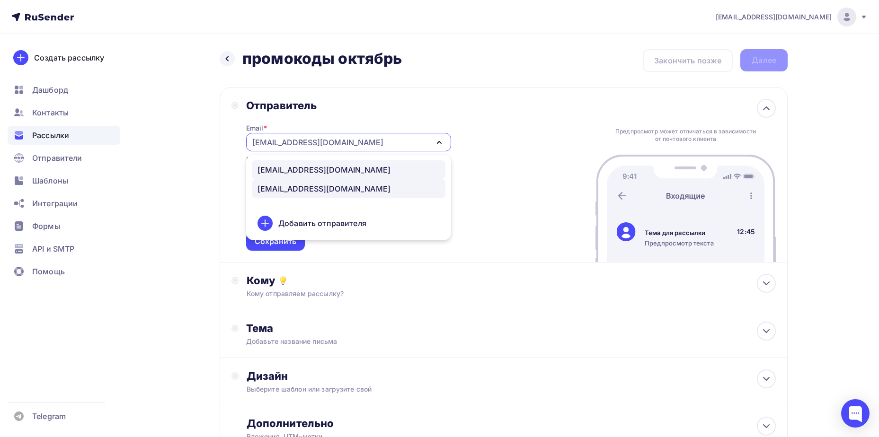
click at [341, 168] on div "[EMAIL_ADDRESS][DOMAIN_NAME]" at bounding box center [348, 169] width 182 height 11
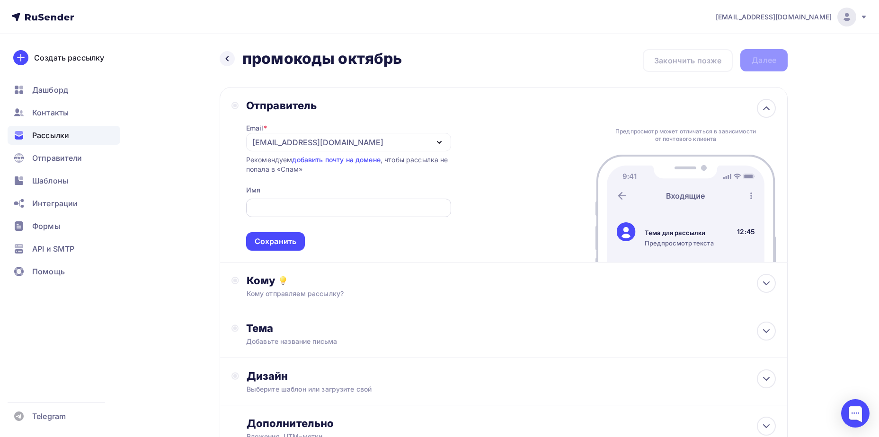
click at [321, 207] on input "text" at bounding box center [348, 208] width 194 height 11
click at [308, 212] on input "Oh Beautybar интернет-магазин" at bounding box center [348, 208] width 194 height 11
type input "Oh Beautybar Интернет-магазин"
click at [296, 242] on div "Сохранить" at bounding box center [275, 241] width 59 height 18
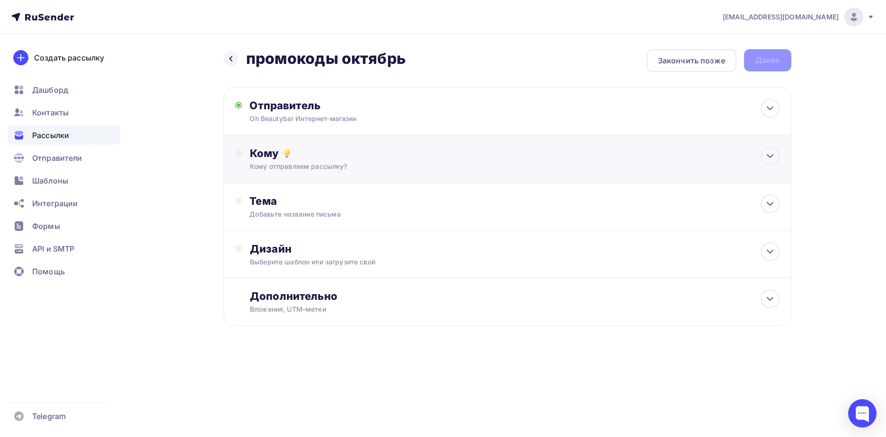
click at [325, 154] on div "Кому" at bounding box center [514, 153] width 529 height 13
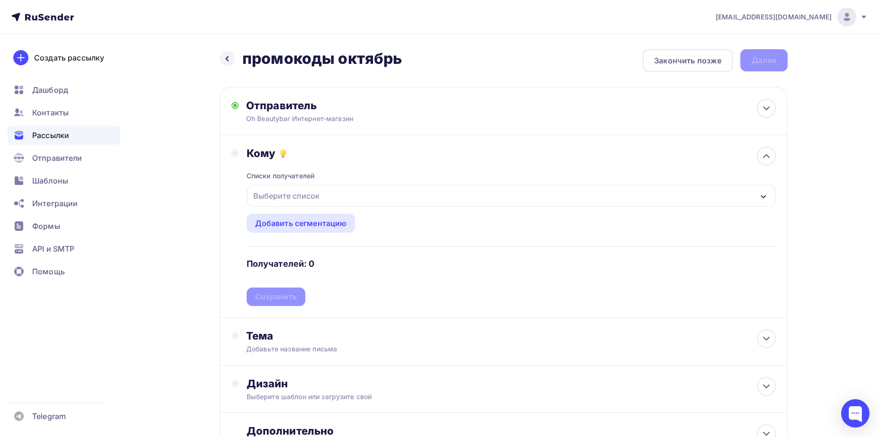
click at [327, 195] on div "Выберите список" at bounding box center [511, 196] width 528 height 22
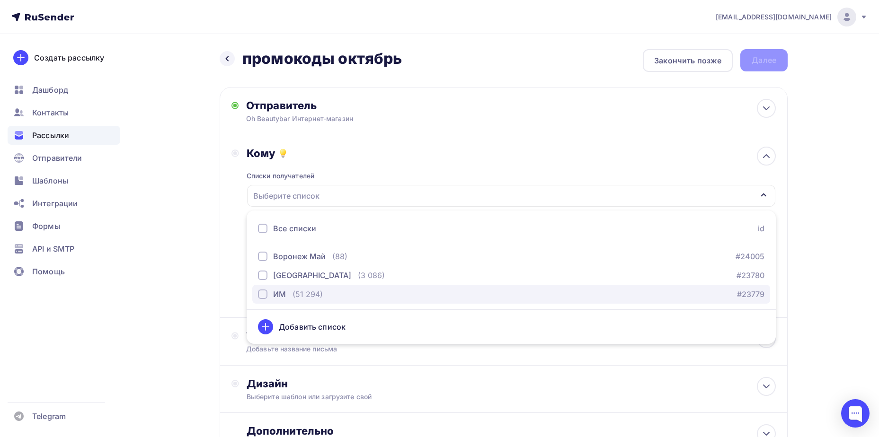
click at [271, 290] on div "ИМ" at bounding box center [272, 294] width 28 height 11
click at [214, 288] on div "Назад промокоды октябрь промокоды октябрь Закончить позже Далее Отправитель Oh …" at bounding box center [440, 278] width 776 height 488
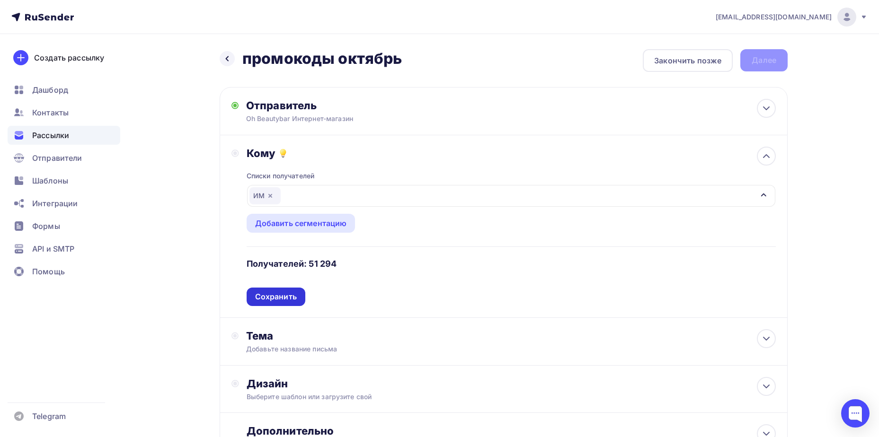
click at [274, 296] on div "Сохранить" at bounding box center [276, 297] width 42 height 11
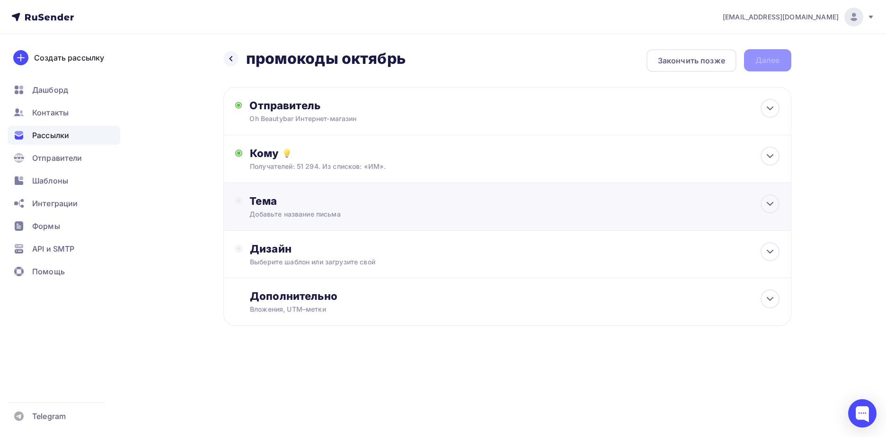
click at [309, 212] on div "Добавьте название письма" at bounding box center [333, 214] width 168 height 9
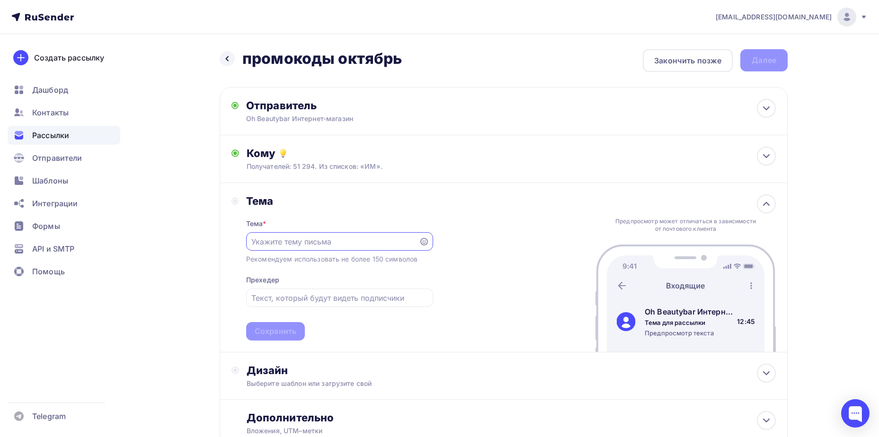
paste input "🔥 [PERSON_NAME] промокоды на скидки до 15%!"
drag, startPoint x: 285, startPoint y: 242, endPoint x: 265, endPoint y: 242, distance: 20.3
click at [265, 242] on input "🔥 [PERSON_NAME] промокоды на скидки до 15%!" at bounding box center [332, 241] width 162 height 11
click at [267, 243] on input "🔥промокоды на скидки до 15%!" at bounding box center [332, 241] width 162 height 11
drag, startPoint x: 373, startPoint y: 240, endPoint x: 242, endPoint y: 228, distance: 131.7
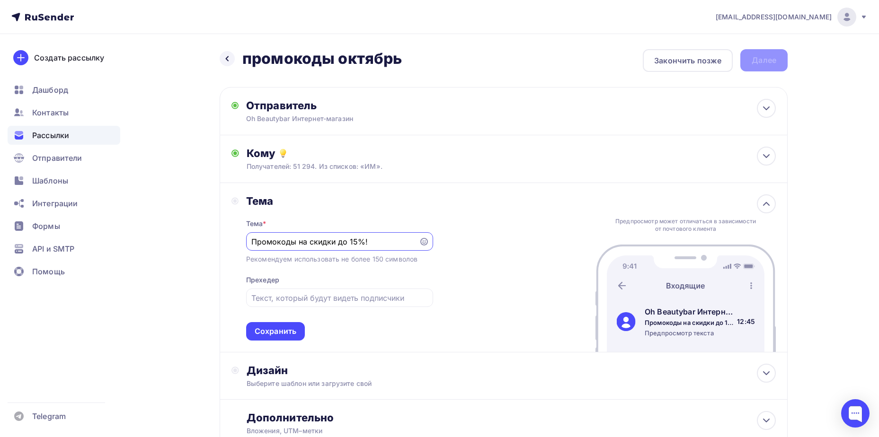
click at [242, 228] on div "Тема Тема * Промокоды на скидки до 15%! Рекомендуем использовать не более 150 с…" at bounding box center [332, 268] width 202 height 146
paste input "олько до [DATE]"
drag, startPoint x: 337, startPoint y: 242, endPoint x: 245, endPoint y: 235, distance: 92.6
click at [245, 235] on div "[PERSON_NAME] * Только до [DATE] Рекомендуем использовать не более 150 символов…" at bounding box center [332, 268] width 202 height 146
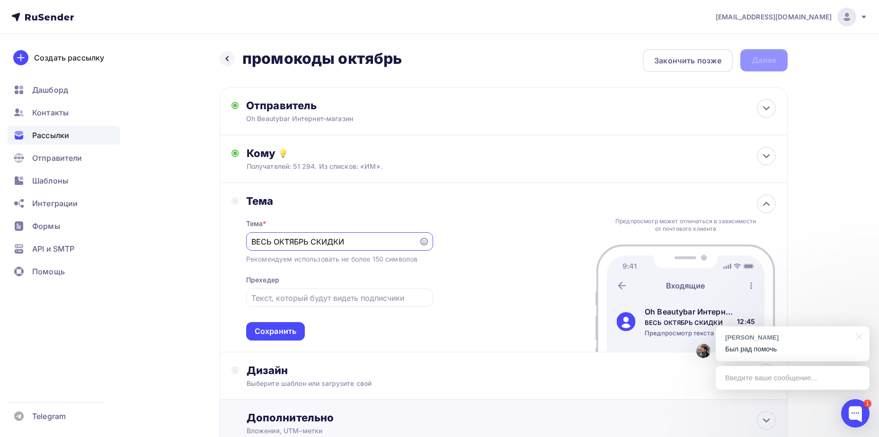
type input "ВЕСЬ ОКТЯБРЬ СКИДКИ"
